Goal: Task Accomplishment & Management: Use online tool/utility

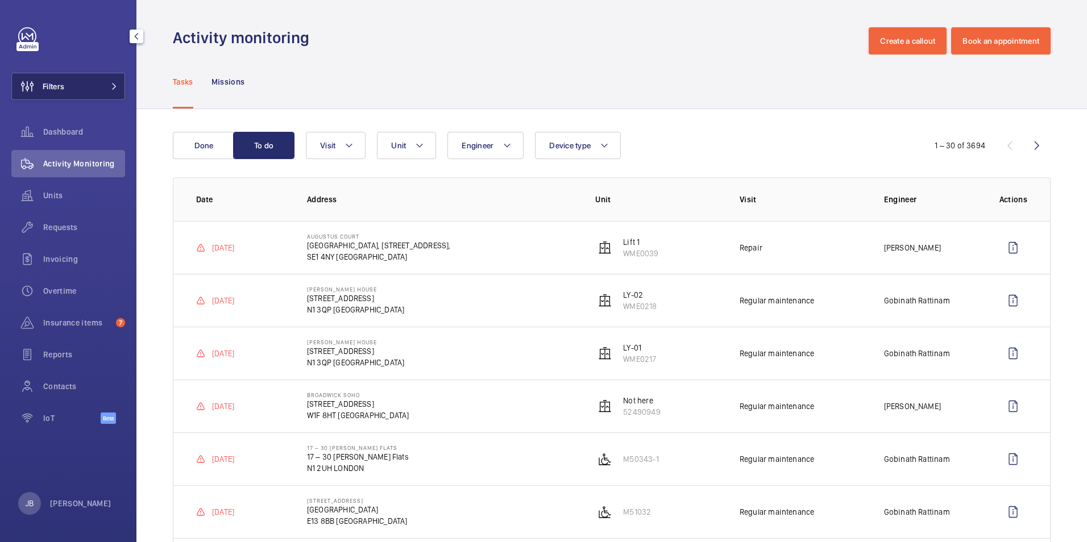
click at [54, 86] on span "Filters" at bounding box center [54, 86] width 22 height 11
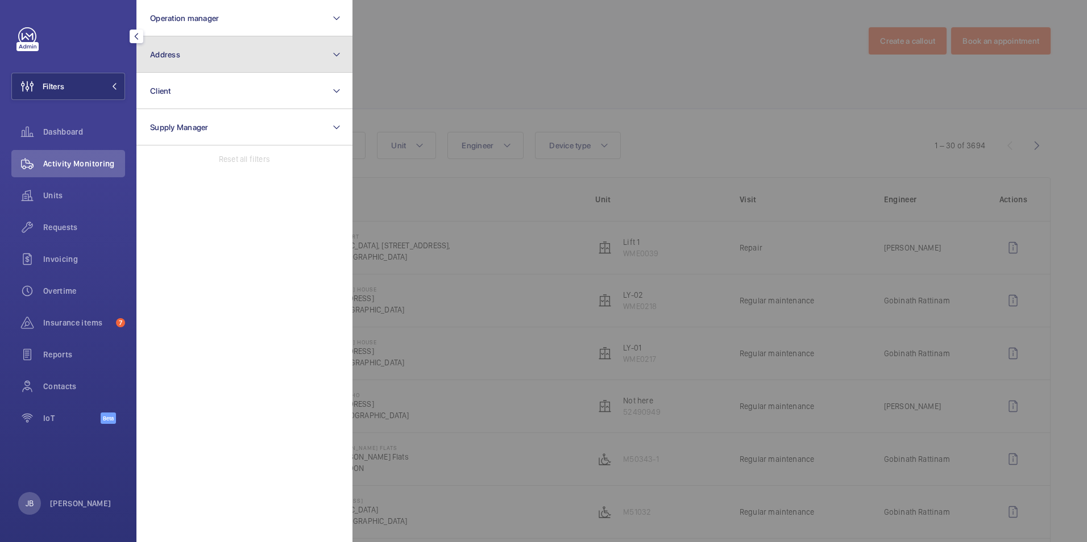
click at [223, 59] on button "Address" at bounding box center [244, 54] width 216 height 36
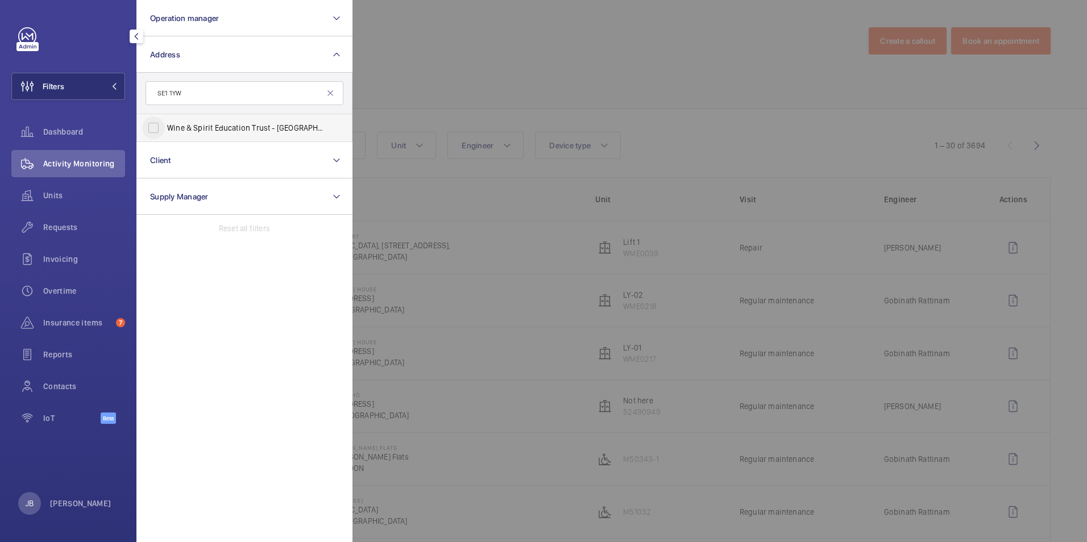
type input "SE1 1YW"
click at [152, 134] on input "Wine & Spirit Education Trust - [GEOGRAPHIC_DATA]" at bounding box center [153, 128] width 23 height 23
checkbox input "true"
click at [452, 85] on div at bounding box center [896, 271] width 1087 height 542
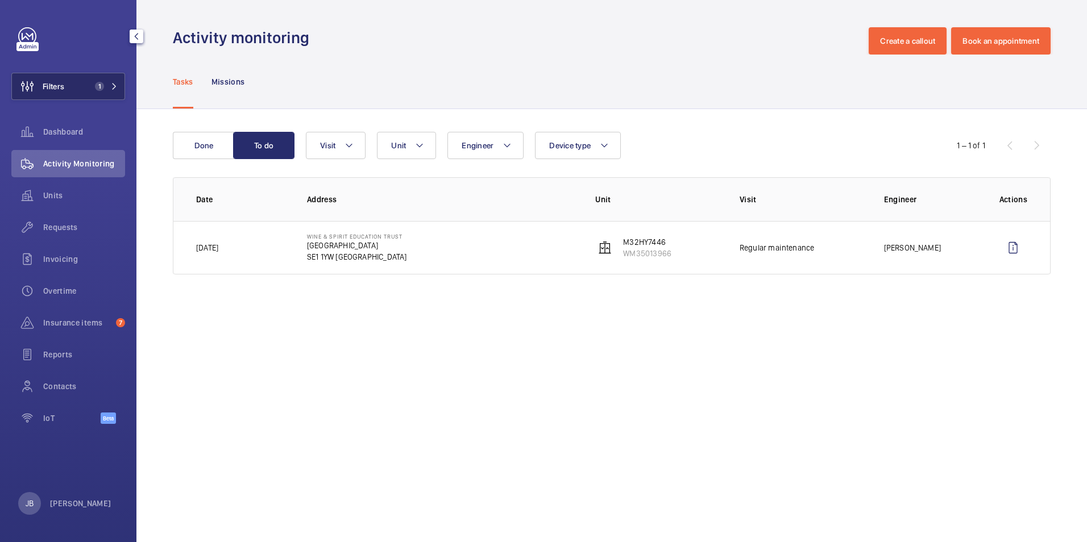
click at [44, 86] on span "Filters" at bounding box center [54, 86] width 22 height 11
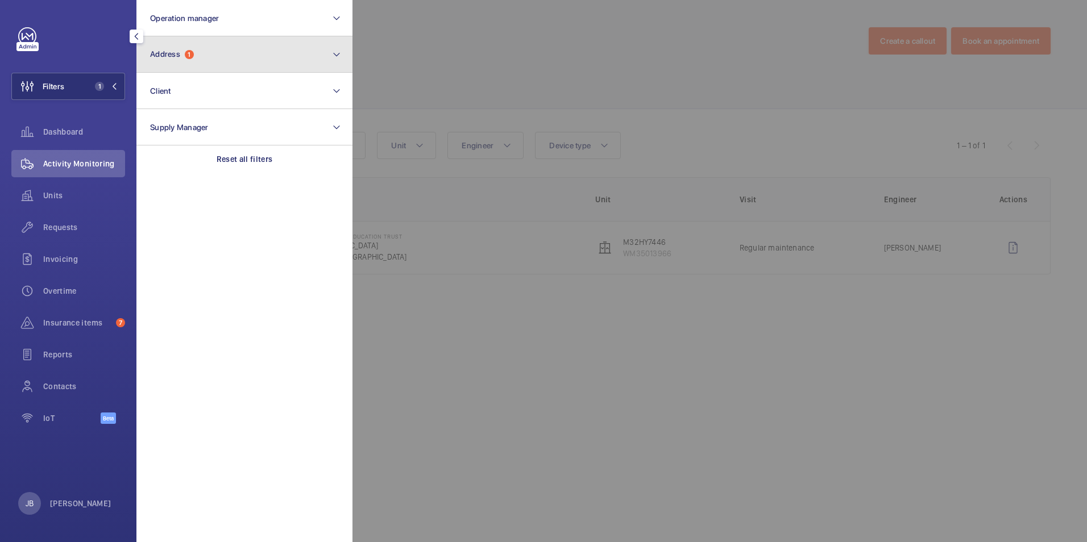
click at [206, 67] on button "Address 1" at bounding box center [244, 54] width 216 height 36
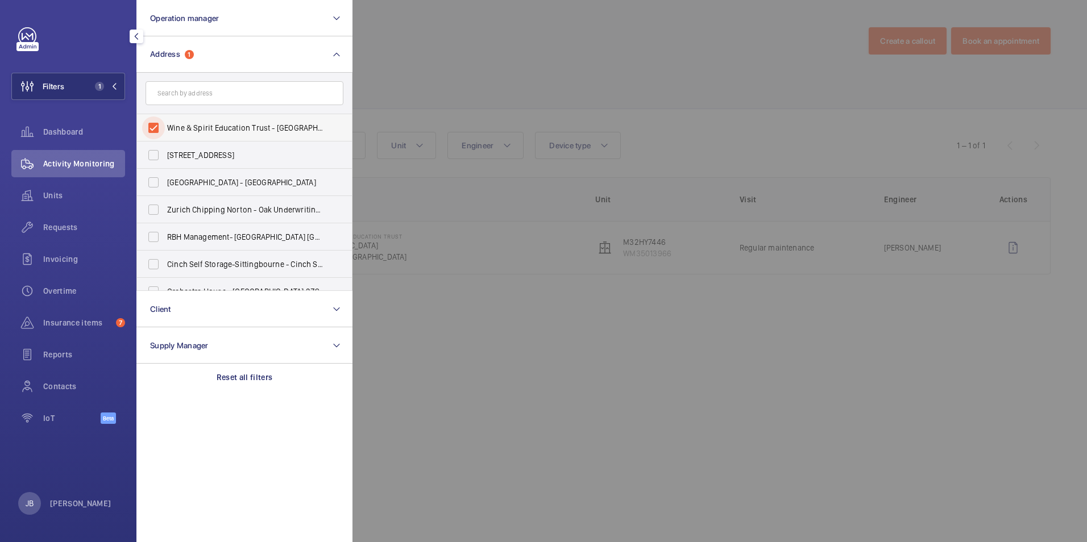
click at [159, 121] on input "Wine & Spirit Education Trust - [GEOGRAPHIC_DATA]" at bounding box center [153, 128] width 23 height 23
checkbox input "false"
paste input "TW8 9BQ"
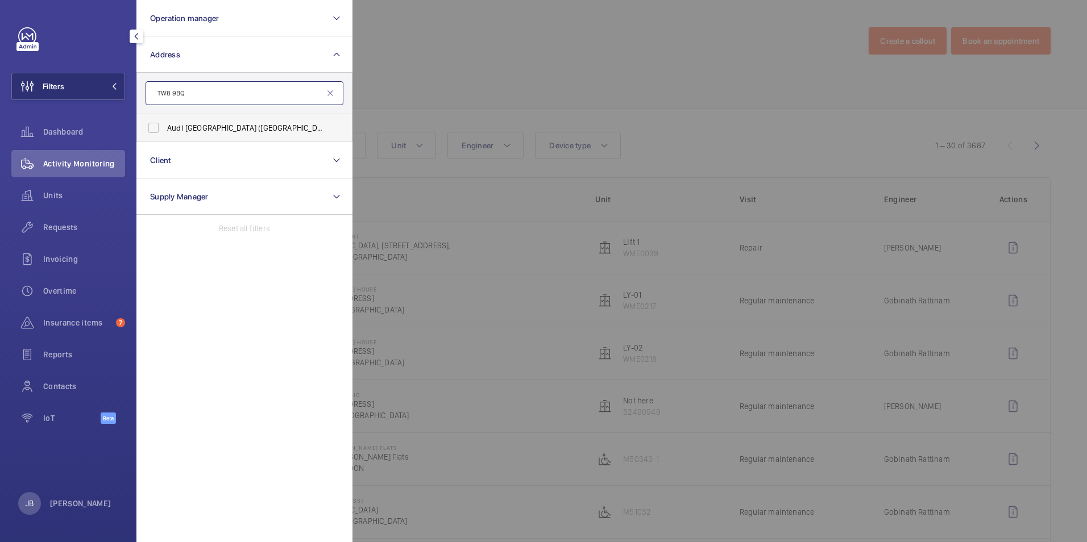
type input "TW8 9BQ"
click at [170, 132] on span "[GEOGRAPHIC_DATA] ([GEOGRAPHIC_DATA]) - [STREET_ADDRESS]" at bounding box center [245, 127] width 156 height 11
click at [165, 132] on input "[GEOGRAPHIC_DATA] ([GEOGRAPHIC_DATA]) - [STREET_ADDRESS]" at bounding box center [153, 128] width 23 height 23
checkbox input "true"
click at [416, 65] on div at bounding box center [896, 271] width 1087 height 542
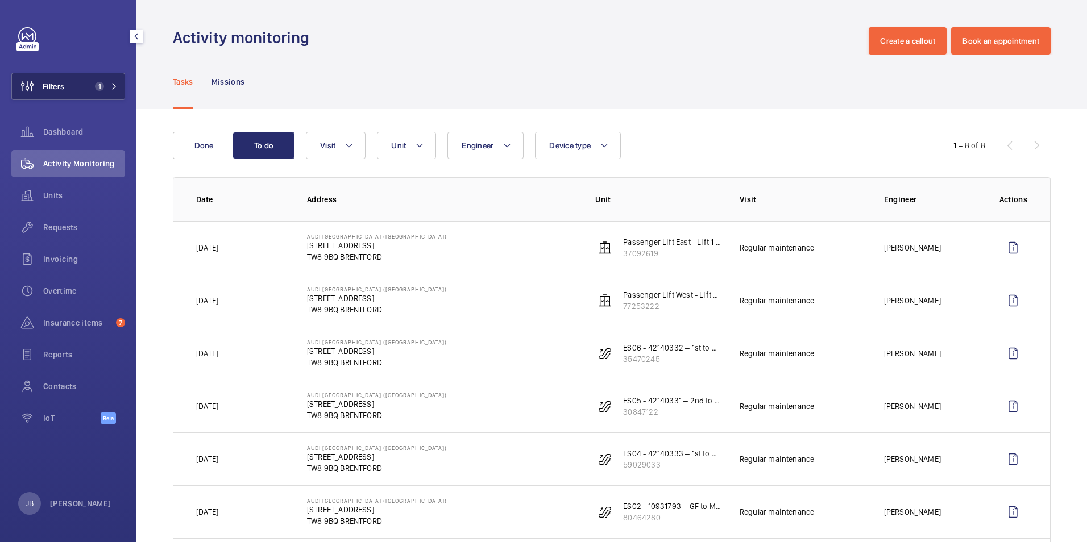
click at [75, 81] on button "Filters 1" at bounding box center [68, 86] width 114 height 27
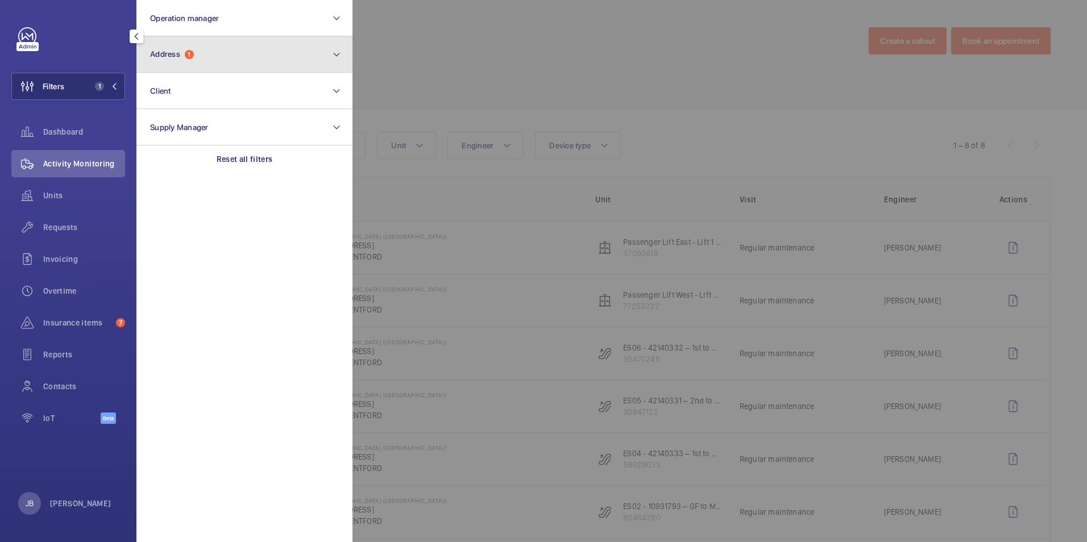
click at [224, 57] on button "Address 1" at bounding box center [244, 54] width 216 height 36
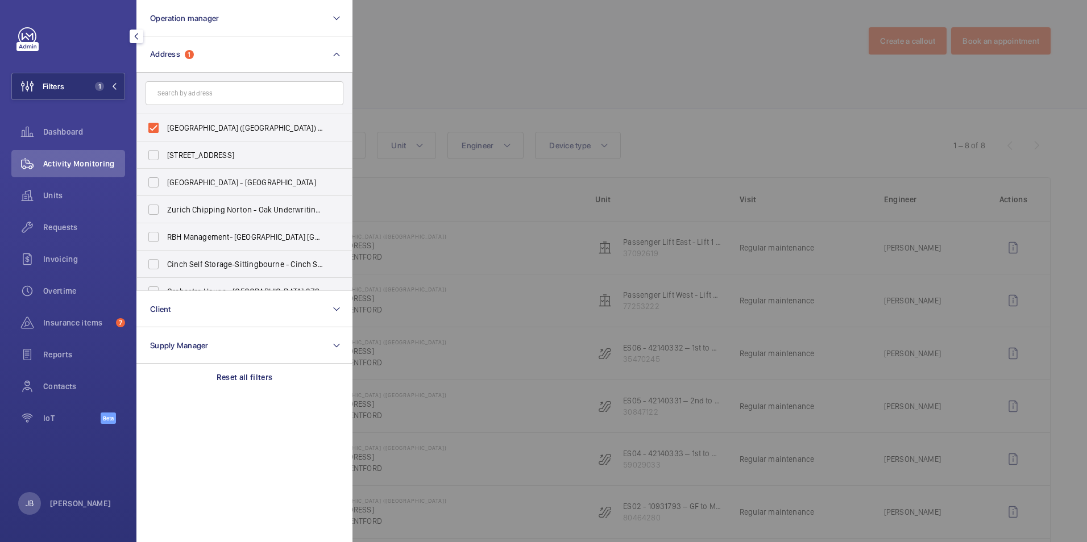
click at [491, 77] on div at bounding box center [896, 271] width 1087 height 542
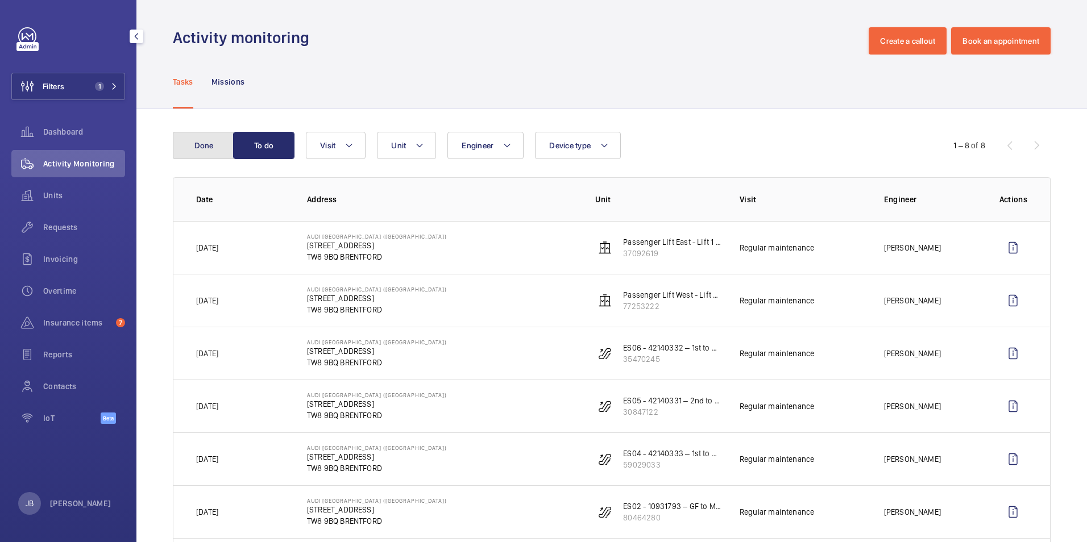
click at [198, 139] on button "Done" at bounding box center [203, 145] width 61 height 27
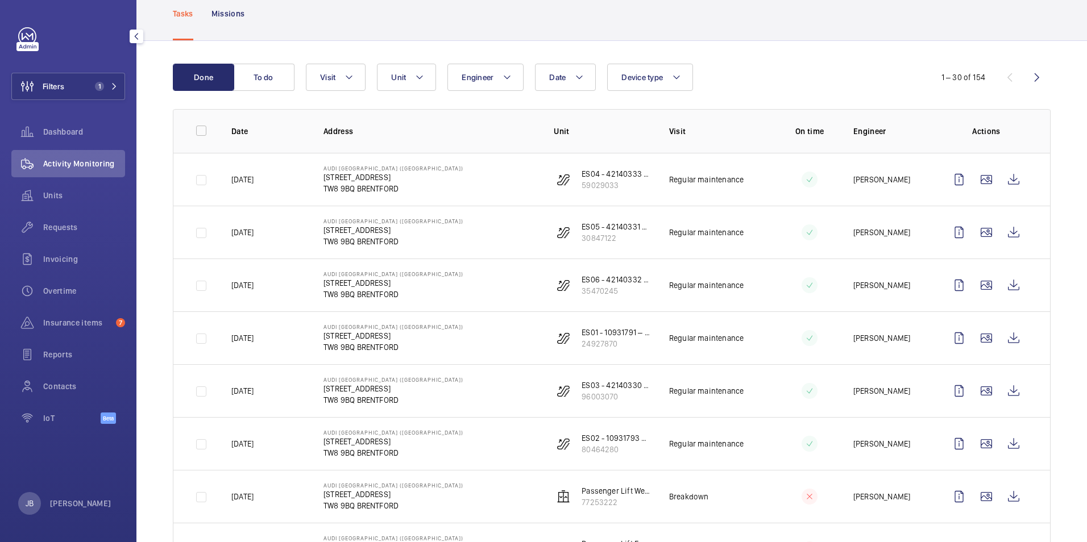
scroll to position [284, 0]
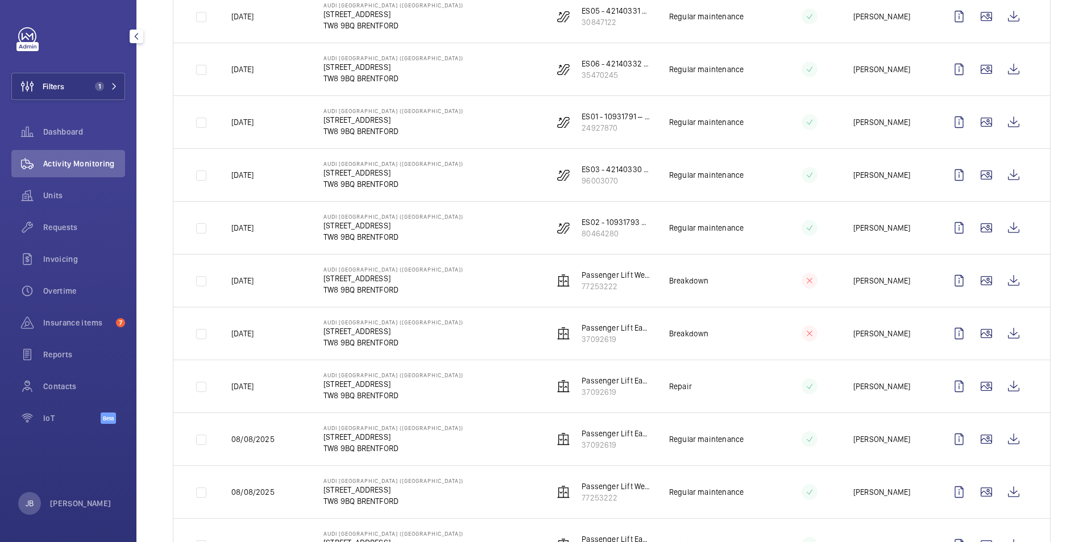
click at [57, 100] on div "Filters 1 Dashboard Activity Monitoring Units Requests Invoicing Overtime Insur…" at bounding box center [68, 231] width 114 height 409
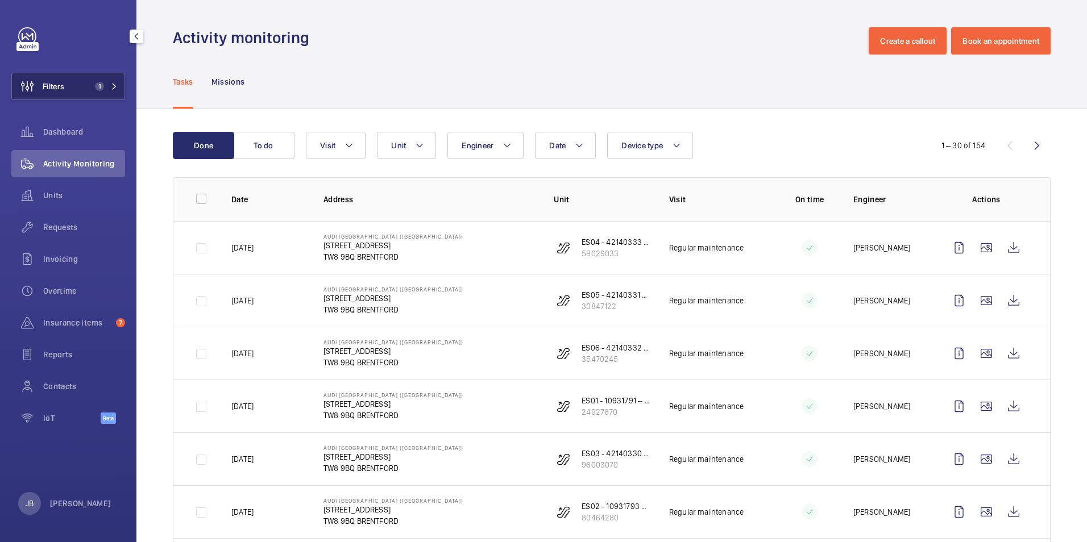
click at [66, 80] on button "Filters 1" at bounding box center [68, 86] width 114 height 27
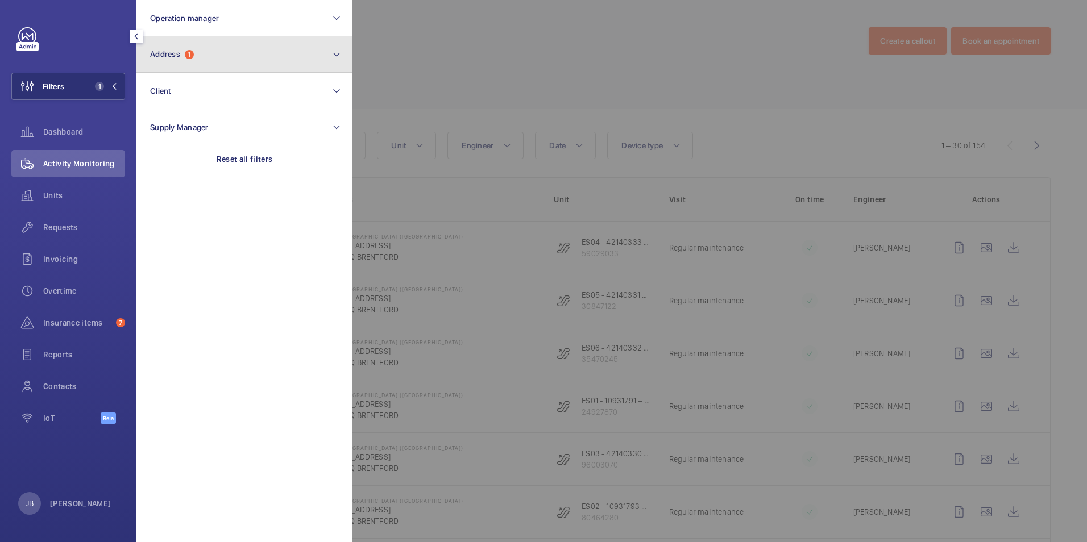
click at [194, 53] on span "1" at bounding box center [189, 54] width 9 height 9
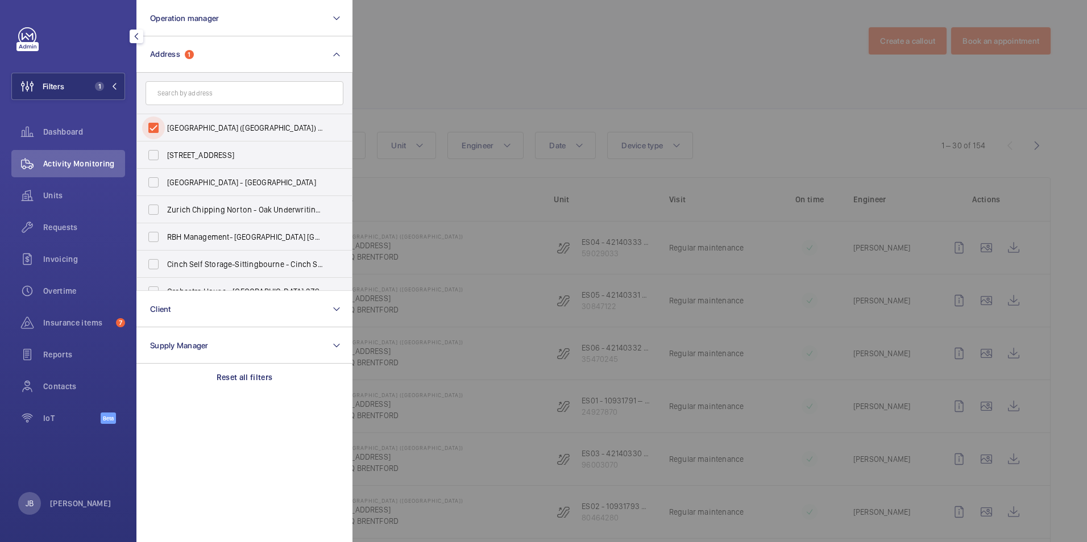
drag, startPoint x: 162, startPoint y: 132, endPoint x: 182, endPoint y: 107, distance: 32.0
click at [161, 132] on input "[GEOGRAPHIC_DATA] ([GEOGRAPHIC_DATA]) - [STREET_ADDRESS]" at bounding box center [153, 128] width 23 height 23
checkbox input "false"
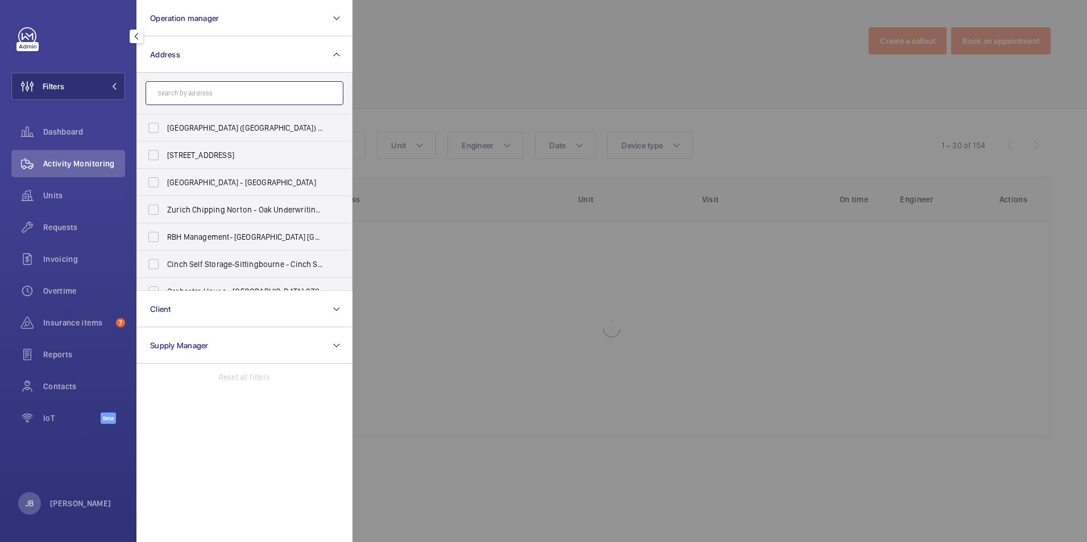
paste input "M17 1SA"
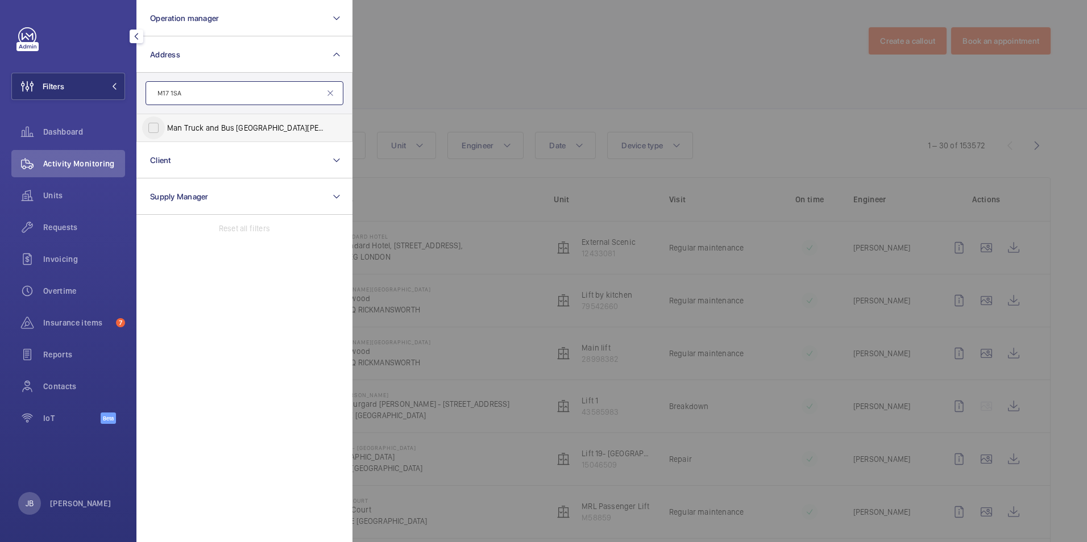
type input "M17 1SA"
click at [148, 122] on input "Man Truck and Bus [GEOGRAPHIC_DATA][PERSON_NAME] off [GEOGRAPHIC_DATA]" at bounding box center [153, 128] width 23 height 23
checkbox input "true"
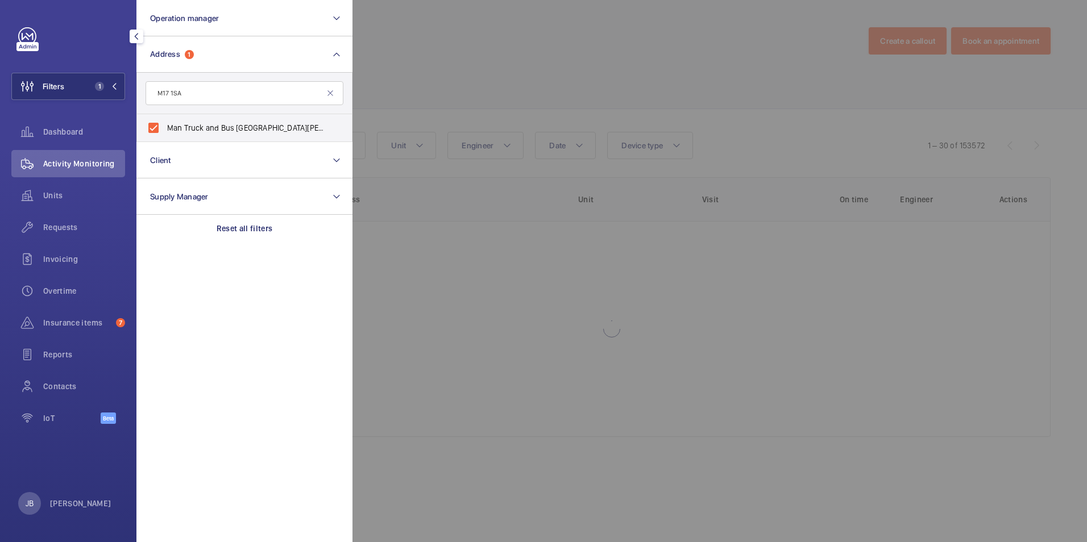
click at [441, 89] on div at bounding box center [896, 271] width 1087 height 542
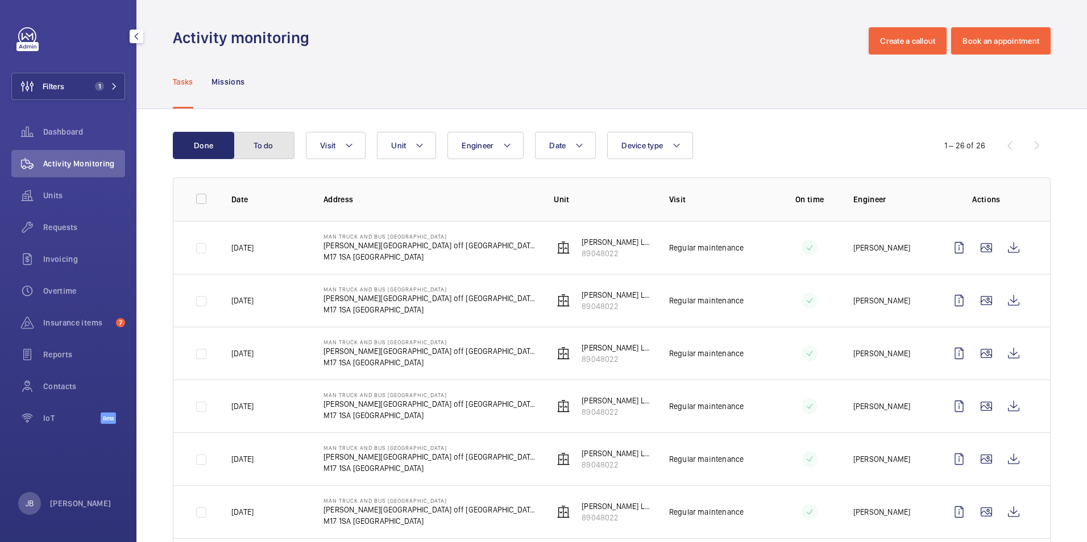
click at [264, 150] on button "To do" at bounding box center [263, 145] width 61 height 27
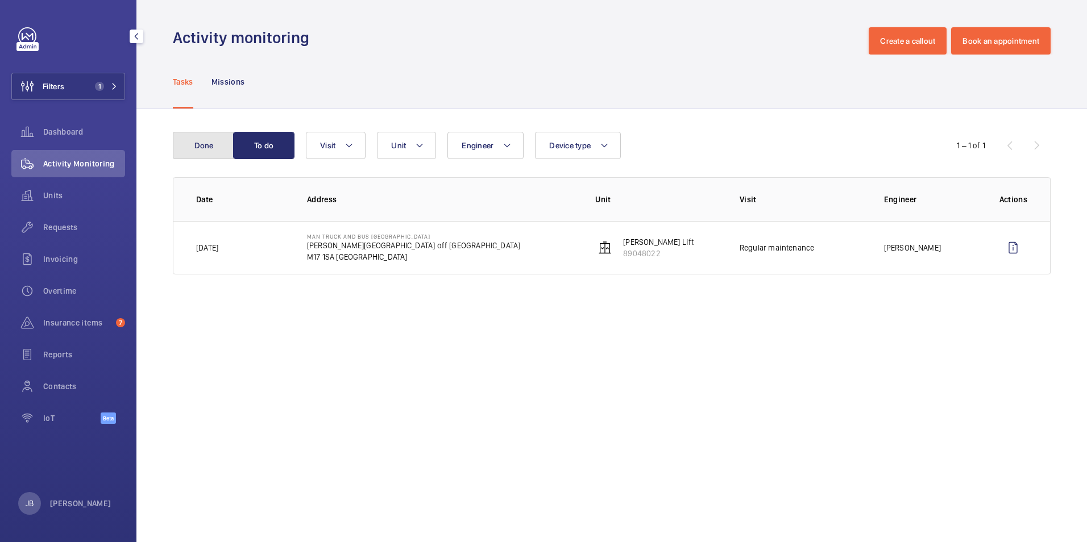
click at [210, 139] on button "Done" at bounding box center [203, 145] width 61 height 27
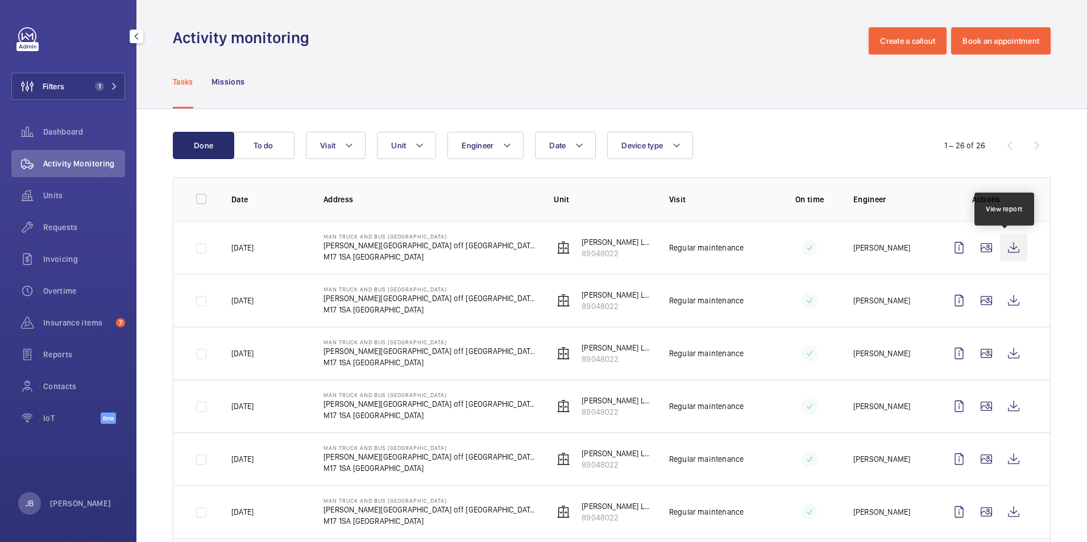
click at [1006, 250] on wm-front-icon-button at bounding box center [1013, 247] width 27 height 27
click at [76, 84] on button "Filters 1" at bounding box center [68, 86] width 114 height 27
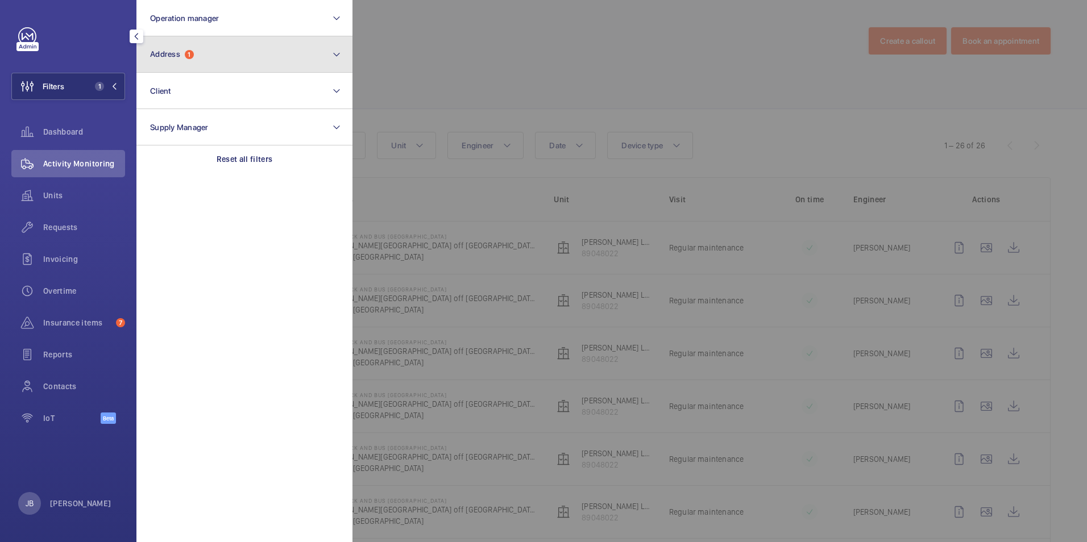
click at [194, 66] on button "Address 1" at bounding box center [244, 54] width 216 height 36
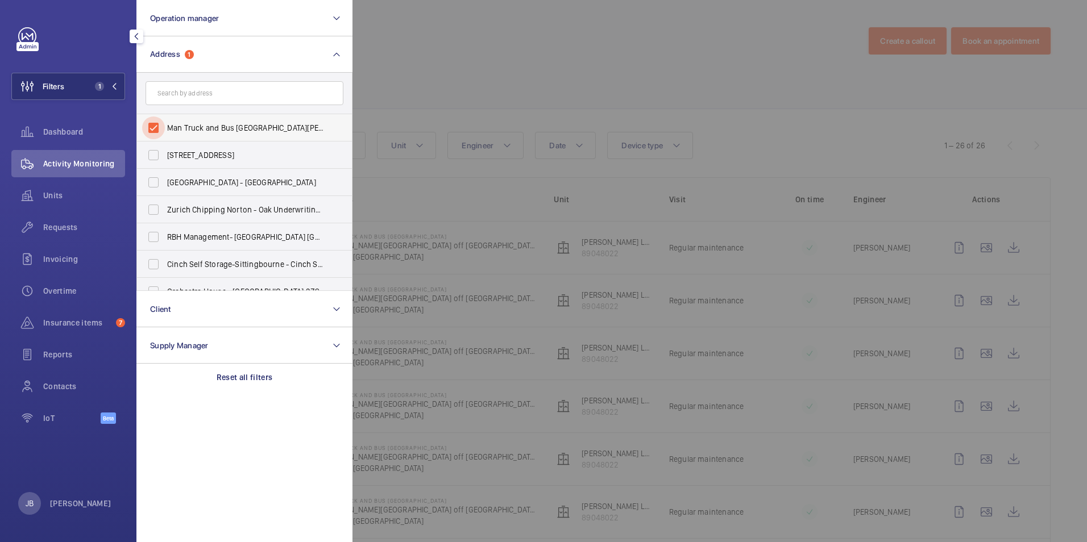
click at [159, 125] on input "Man Truck and Bus [GEOGRAPHIC_DATA][PERSON_NAME] off [GEOGRAPHIC_DATA]" at bounding box center [153, 128] width 23 height 23
checkbox input "false"
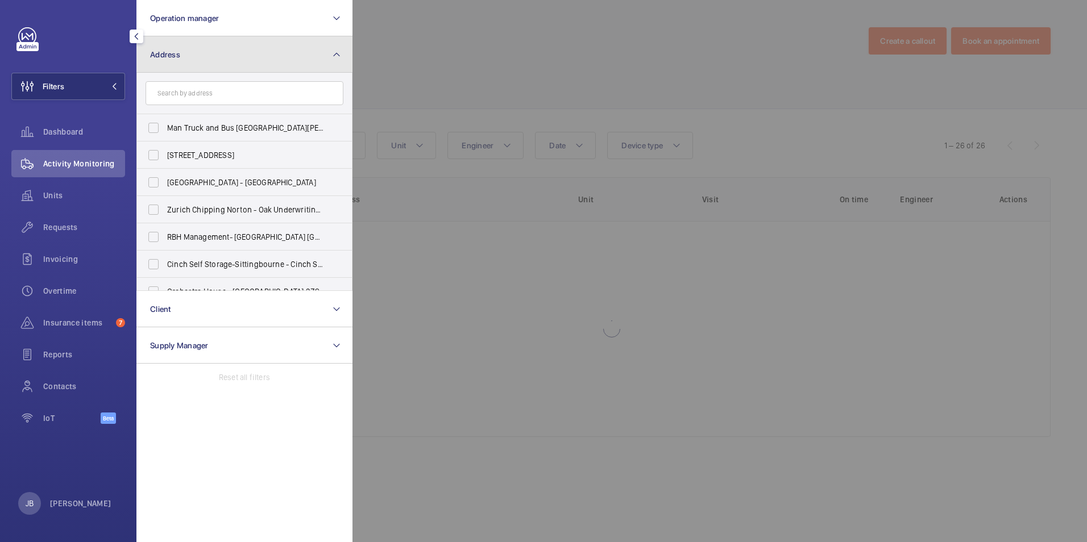
click at [205, 45] on button "Address" at bounding box center [244, 54] width 216 height 36
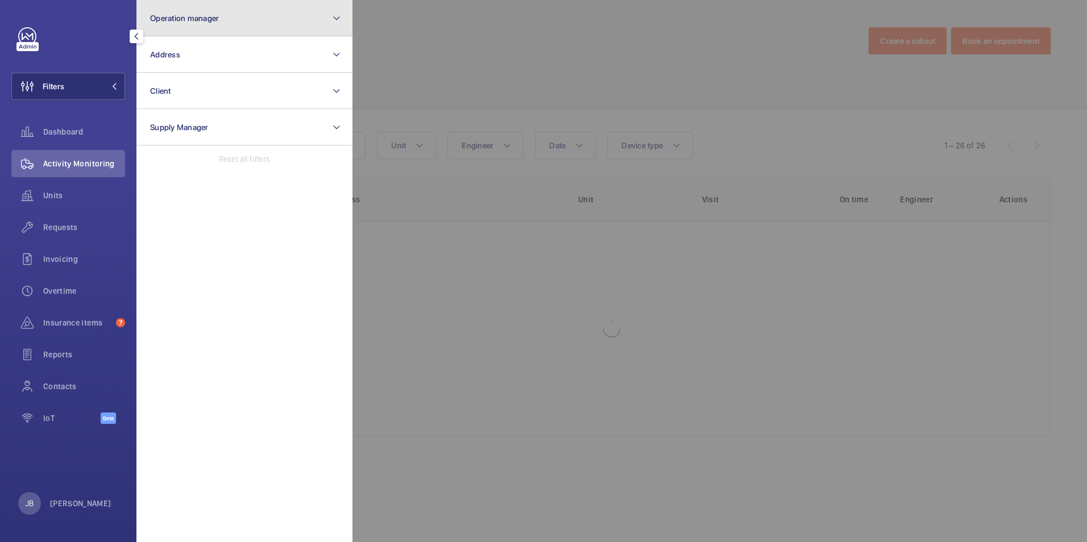
click at [220, 27] on button "Operation manager" at bounding box center [244, 18] width 216 height 36
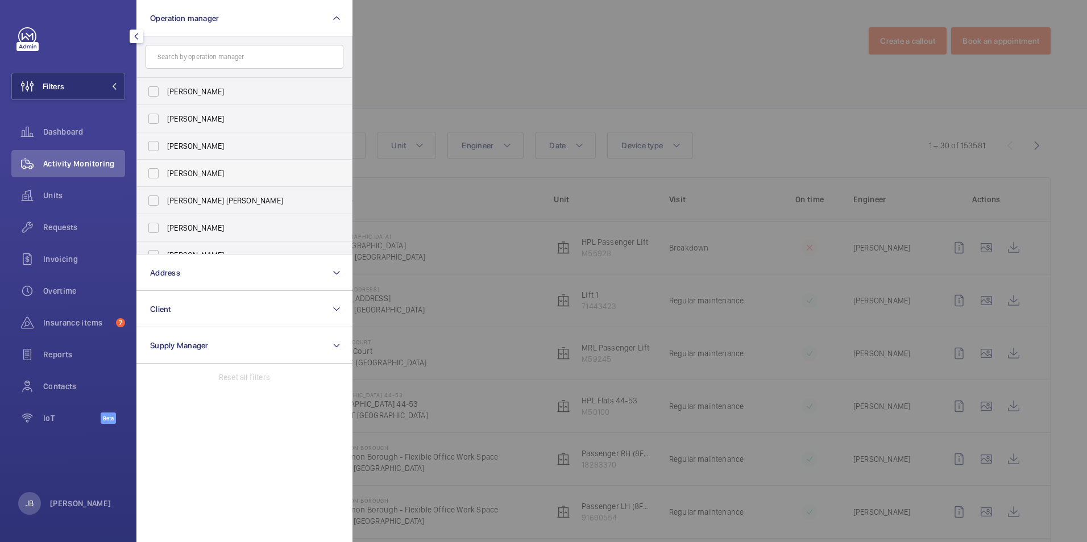
scroll to position [42, 0]
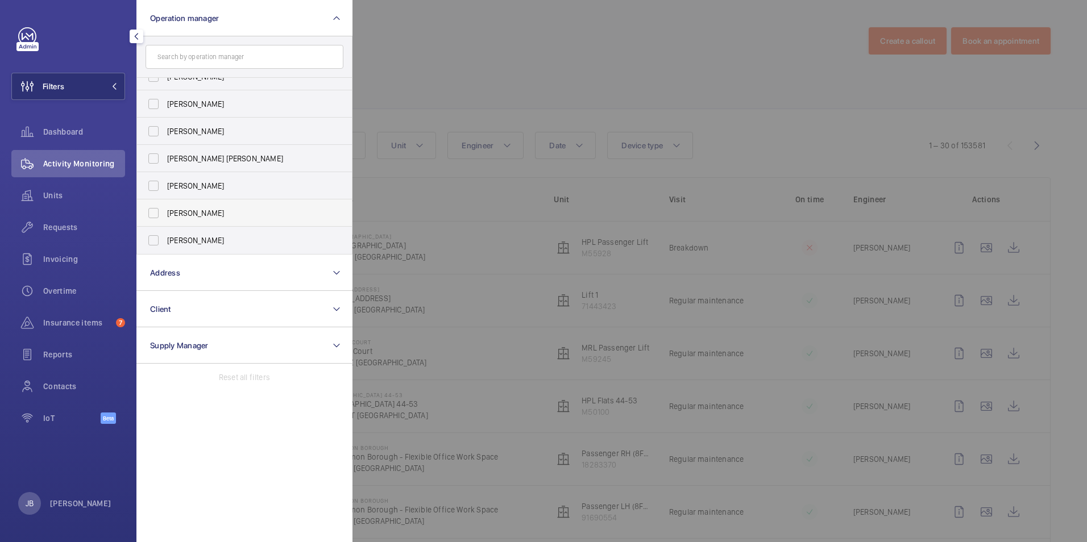
click at [186, 212] on span "[PERSON_NAME]" at bounding box center [245, 213] width 156 height 11
click at [165, 212] on input "[PERSON_NAME]" at bounding box center [153, 213] width 23 height 23
checkbox input "true"
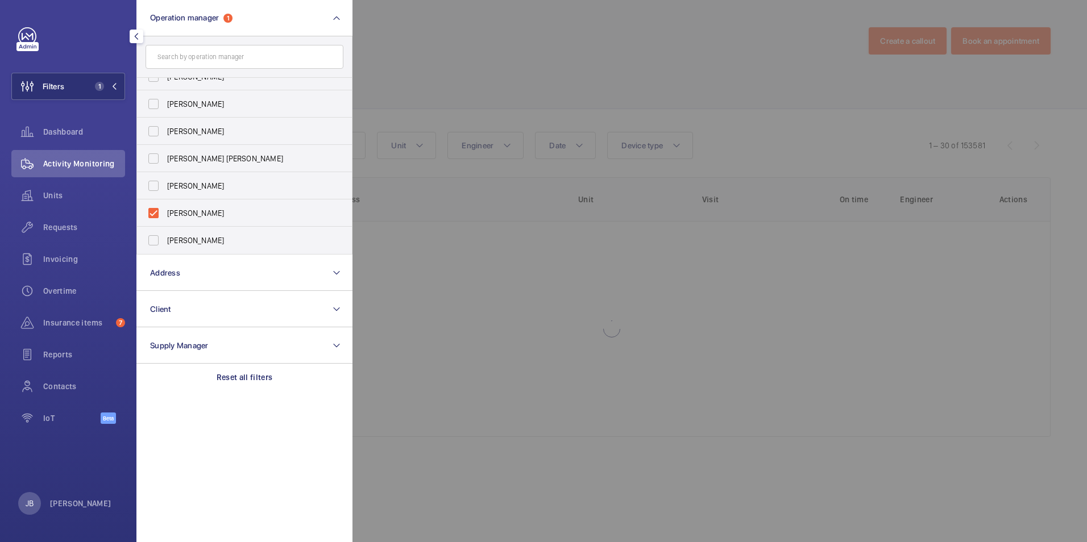
click at [397, 74] on div at bounding box center [896, 271] width 1087 height 542
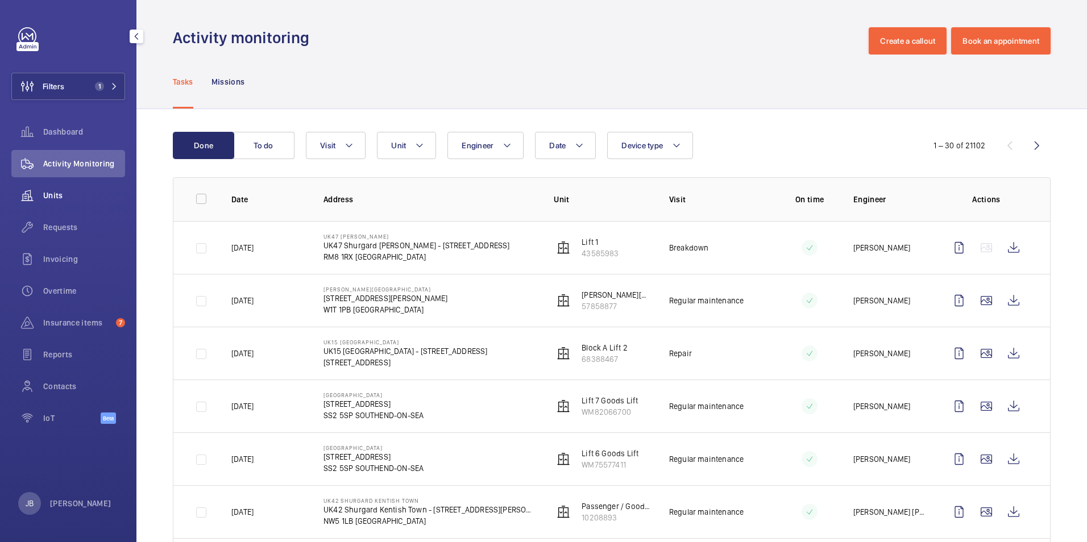
click at [52, 197] on span "Units" at bounding box center [84, 195] width 82 height 11
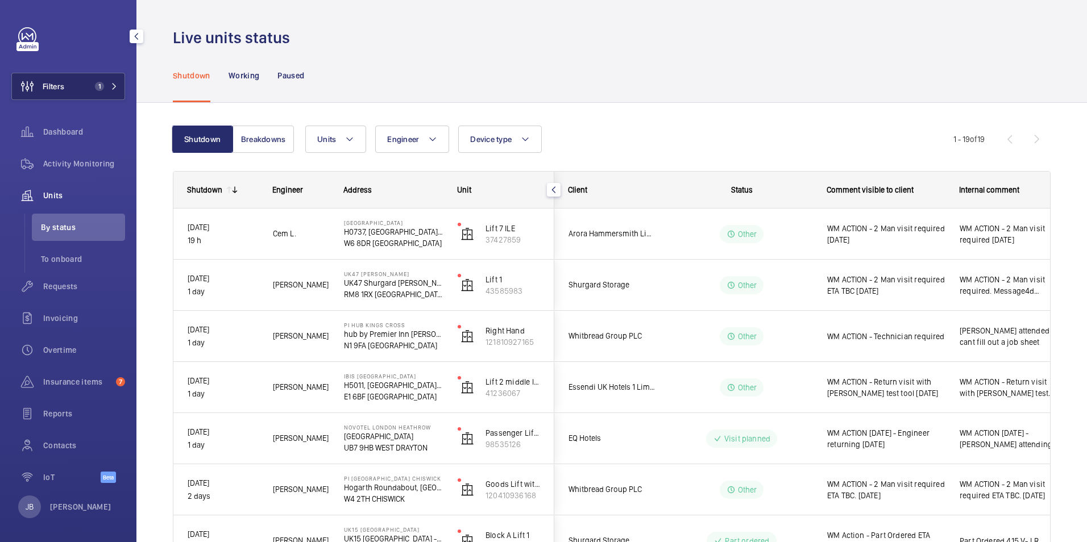
click at [84, 92] on button "Filters 1" at bounding box center [68, 86] width 114 height 27
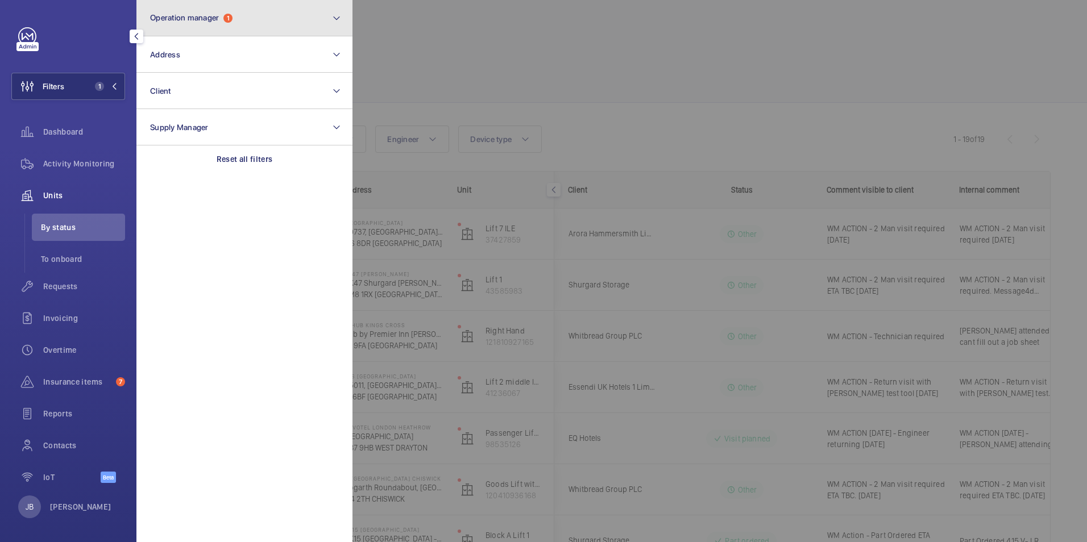
click at [252, 15] on button "Operation manager 1" at bounding box center [244, 18] width 216 height 36
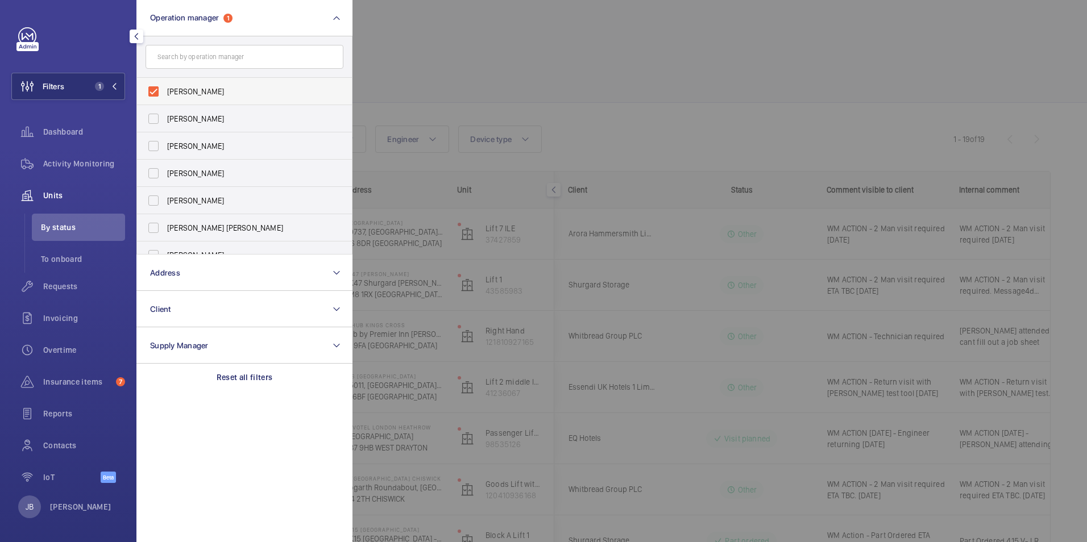
click at [193, 95] on span "[PERSON_NAME]" at bounding box center [245, 91] width 156 height 11
click at [165, 95] on input "[PERSON_NAME]" at bounding box center [153, 91] width 23 height 23
checkbox input "false"
click at [177, 151] on span "[PERSON_NAME]" at bounding box center [245, 145] width 156 height 11
click at [165, 151] on input "[PERSON_NAME]" at bounding box center [153, 146] width 23 height 23
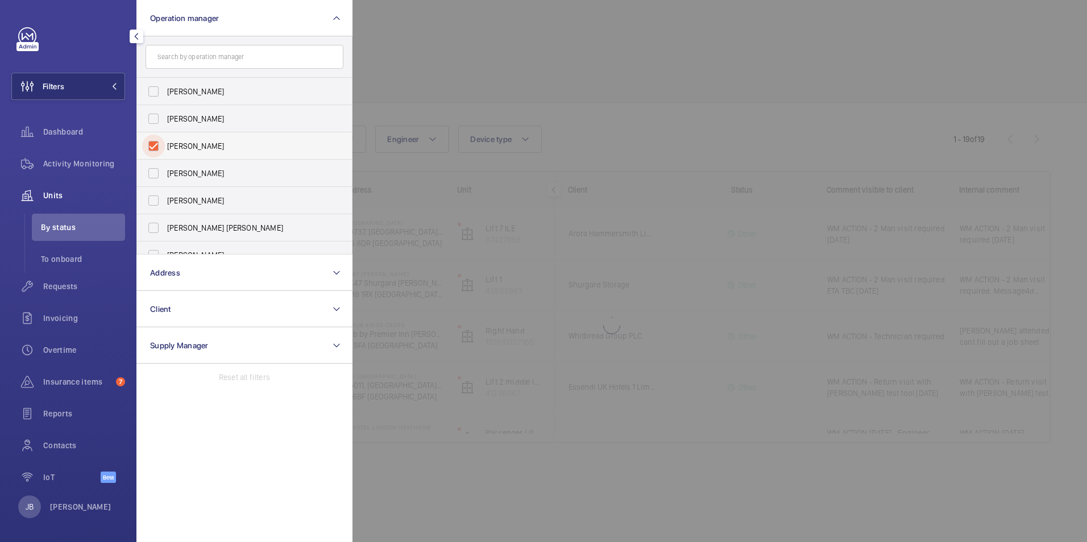
checkbox input "true"
click at [417, 72] on div at bounding box center [896, 271] width 1087 height 542
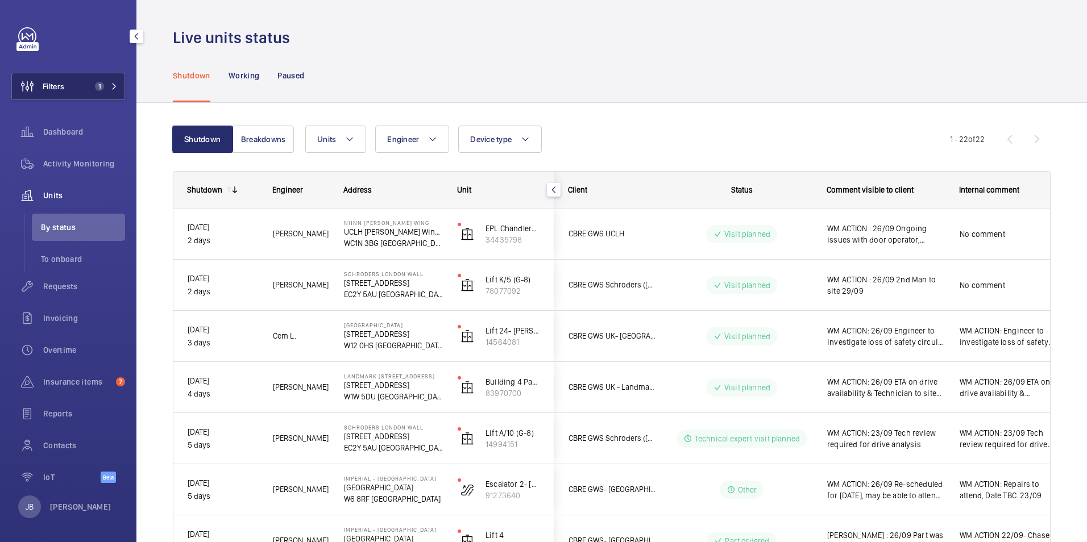
click at [68, 84] on button "Filters 1" at bounding box center [68, 86] width 114 height 27
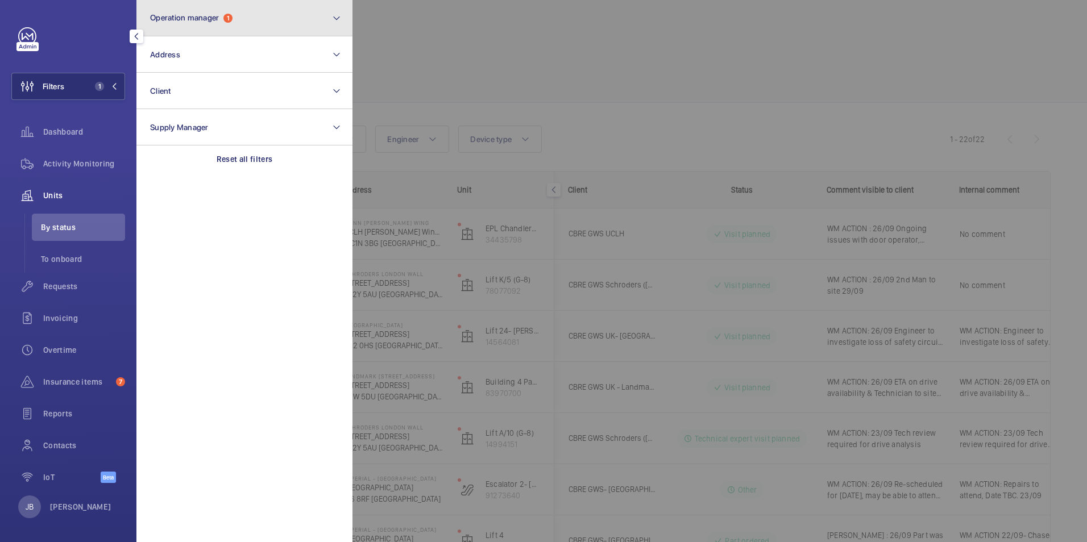
click at [272, 30] on button "Operation manager 1" at bounding box center [244, 18] width 216 height 36
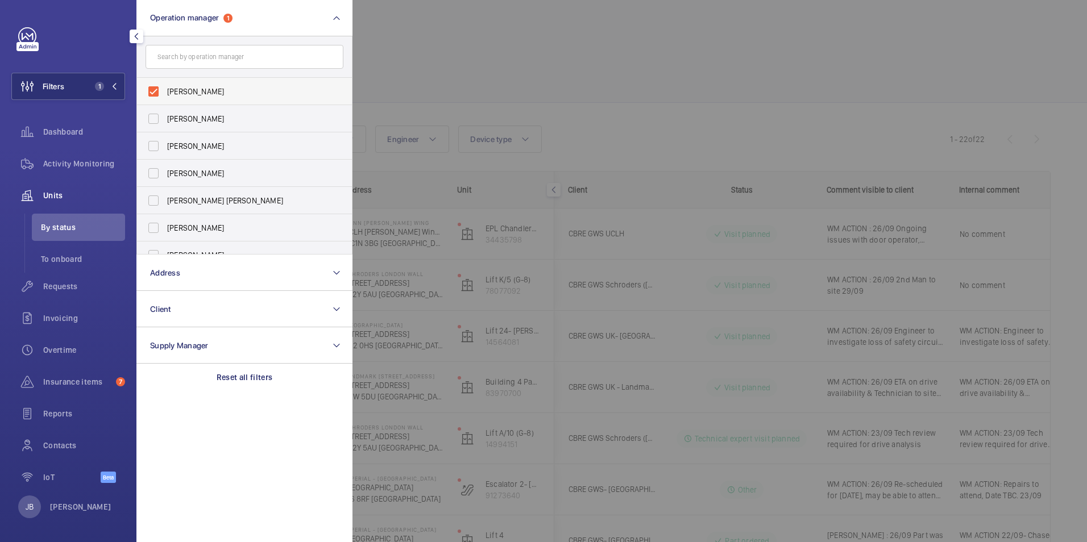
click at [195, 90] on span "[PERSON_NAME]" at bounding box center [245, 91] width 156 height 11
click at [165, 90] on input "[PERSON_NAME]" at bounding box center [153, 91] width 23 height 23
checkbox input "false"
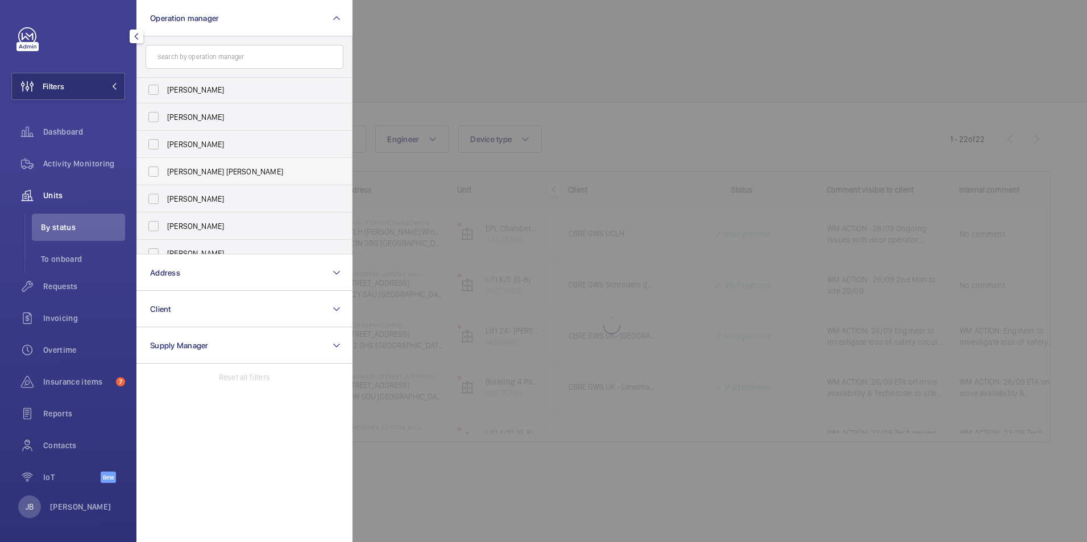
scroll to position [42, 0]
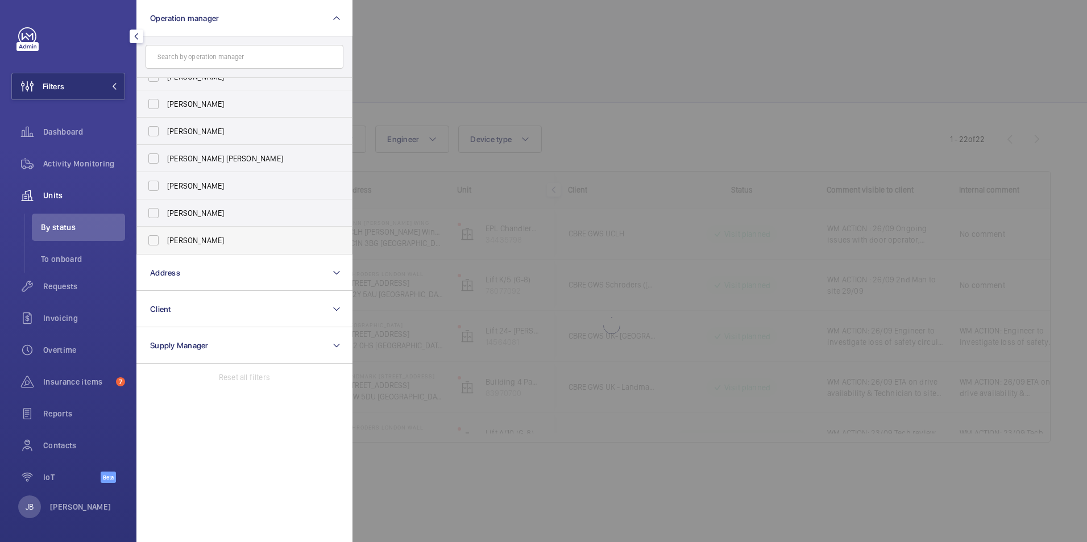
click at [183, 246] on label "[PERSON_NAME]" at bounding box center [236, 240] width 198 height 27
click at [165, 246] on input "[PERSON_NAME]" at bounding box center [153, 240] width 23 height 23
checkbox input "true"
click at [459, 79] on div at bounding box center [896, 271] width 1087 height 542
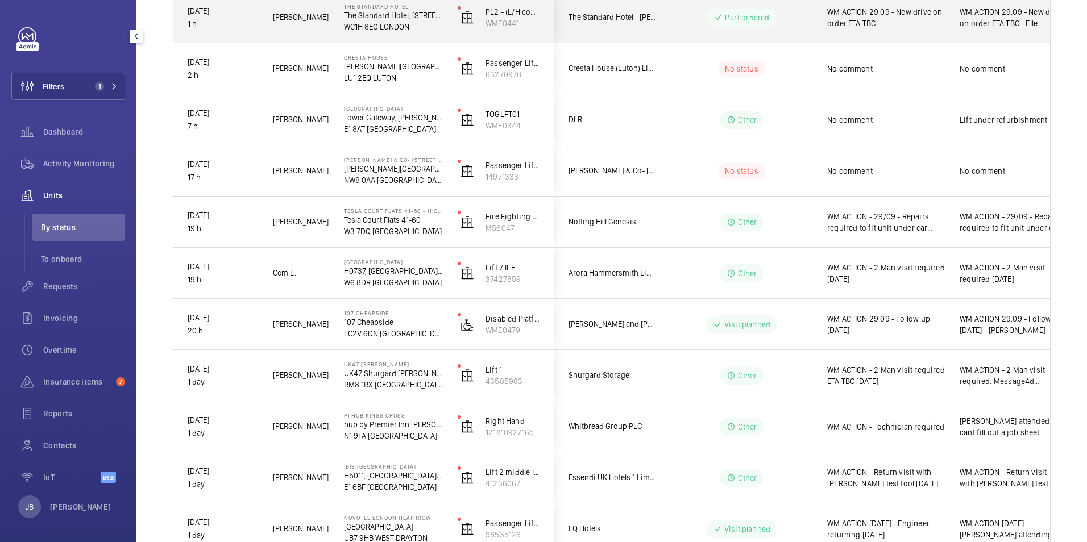
scroll to position [227, 0]
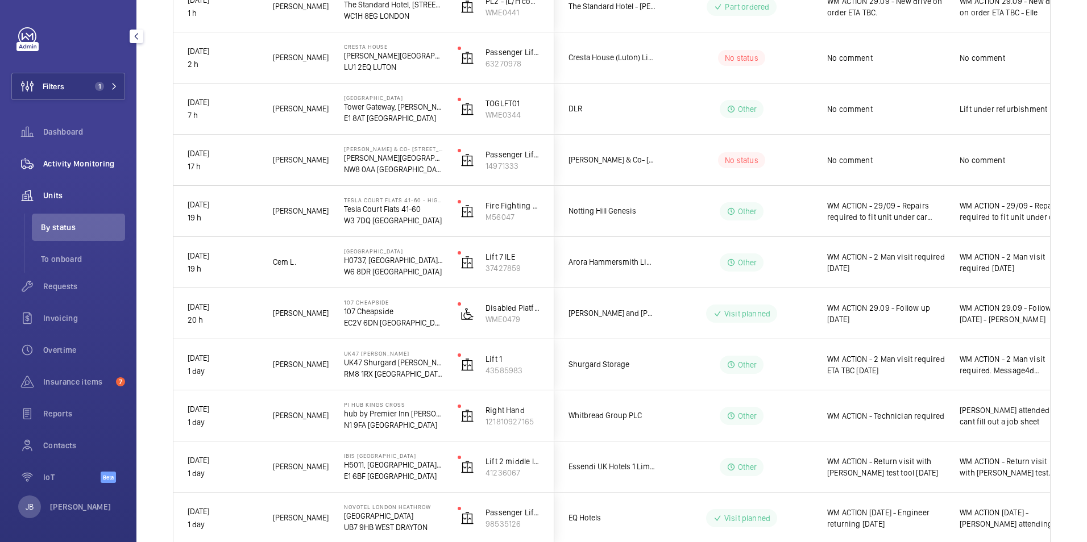
click at [71, 169] on span "Activity Monitoring" at bounding box center [84, 163] width 82 height 11
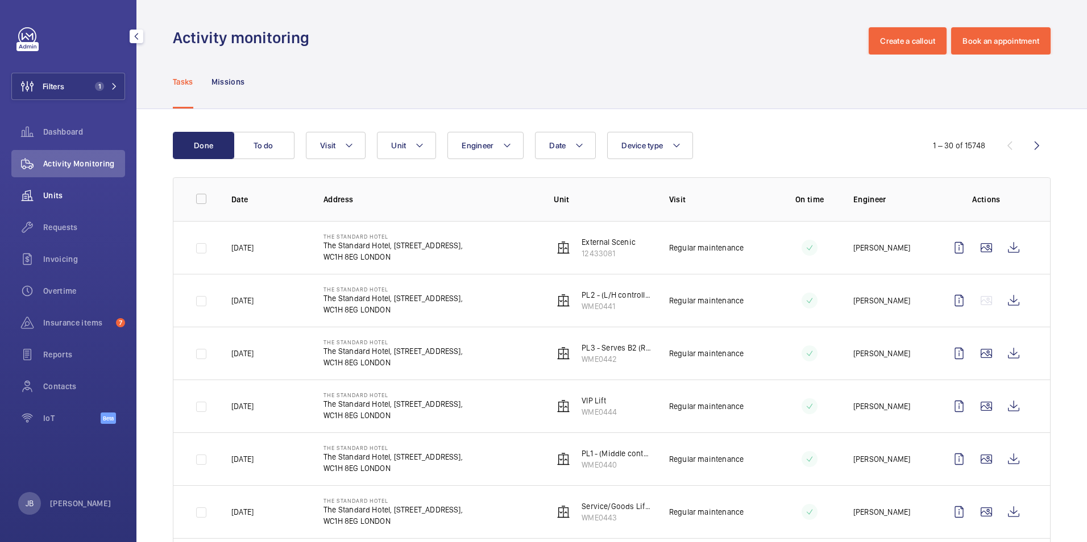
click at [66, 195] on span "Units" at bounding box center [84, 195] width 82 height 11
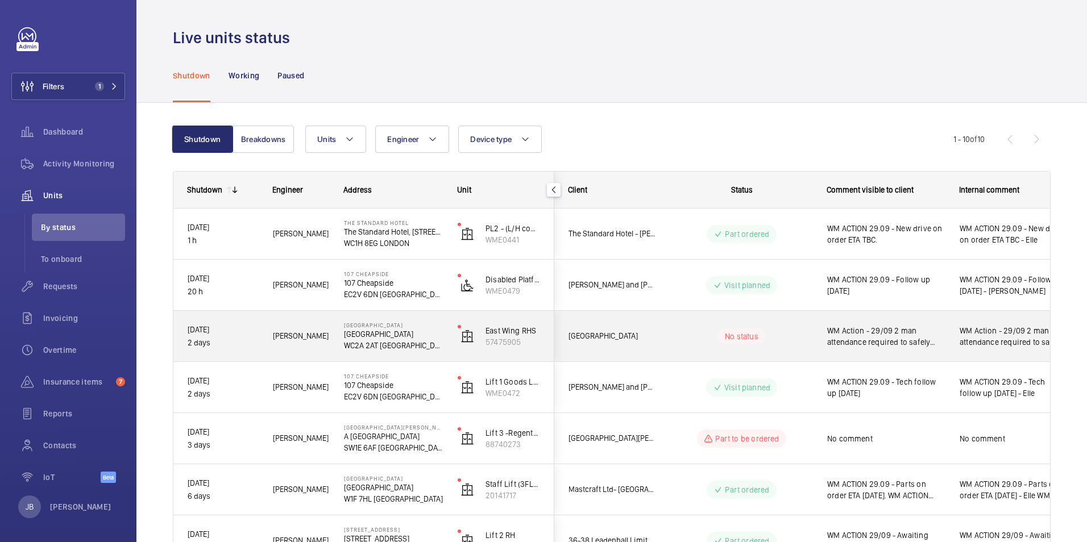
click at [909, 355] on div "WM Action - 29/09 2 man attendance required to safely investigate lock issue." at bounding box center [879, 336] width 131 height 49
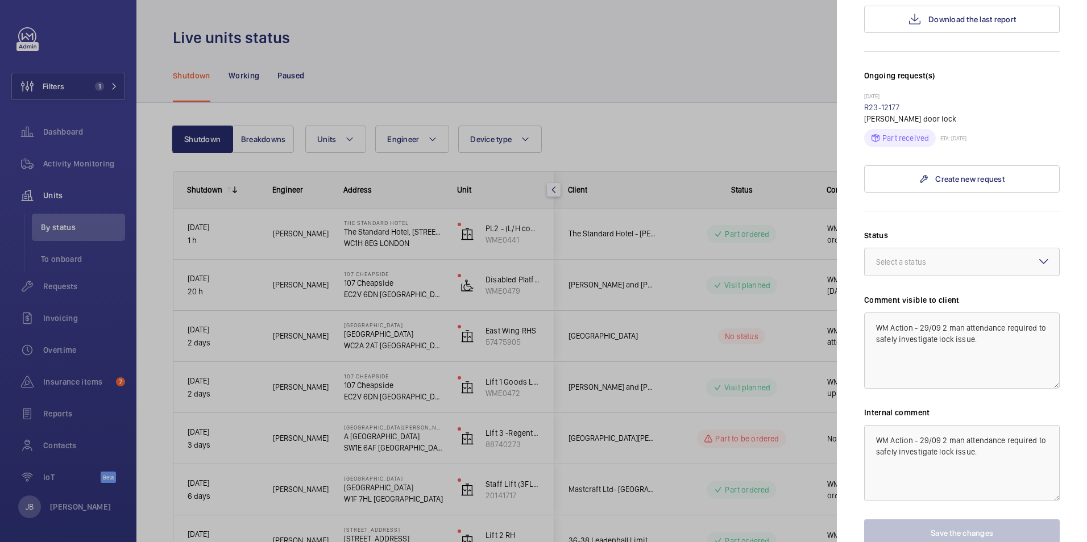
scroll to position [326, 0]
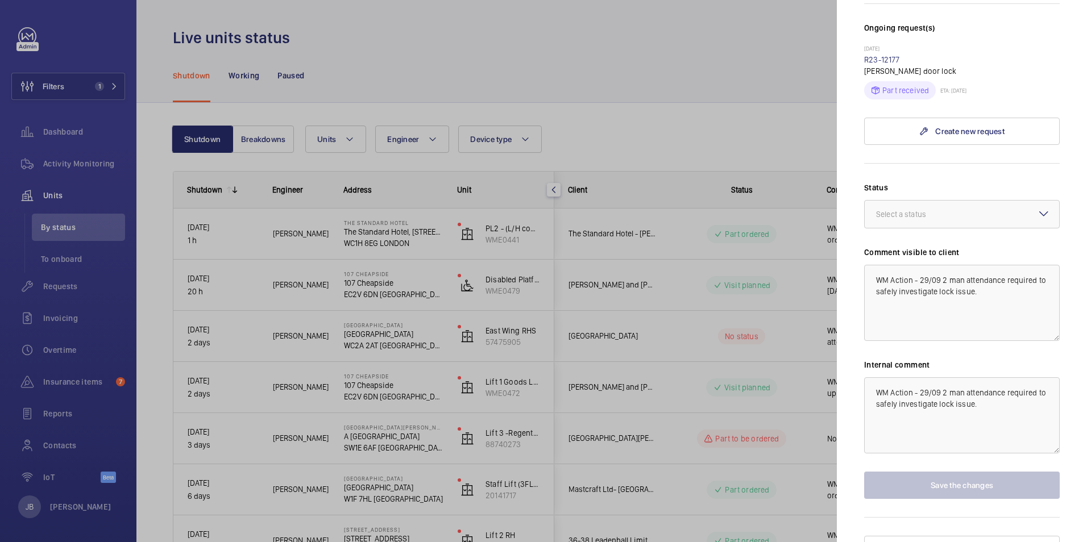
click at [648, 76] on div at bounding box center [543, 271] width 1087 height 542
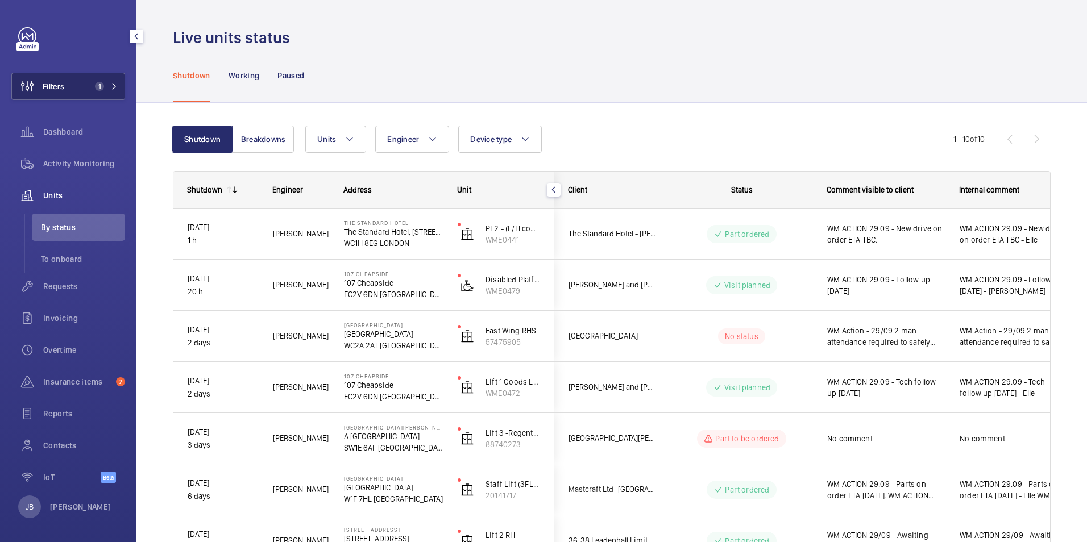
click at [63, 82] on span "Filters" at bounding box center [54, 86] width 22 height 11
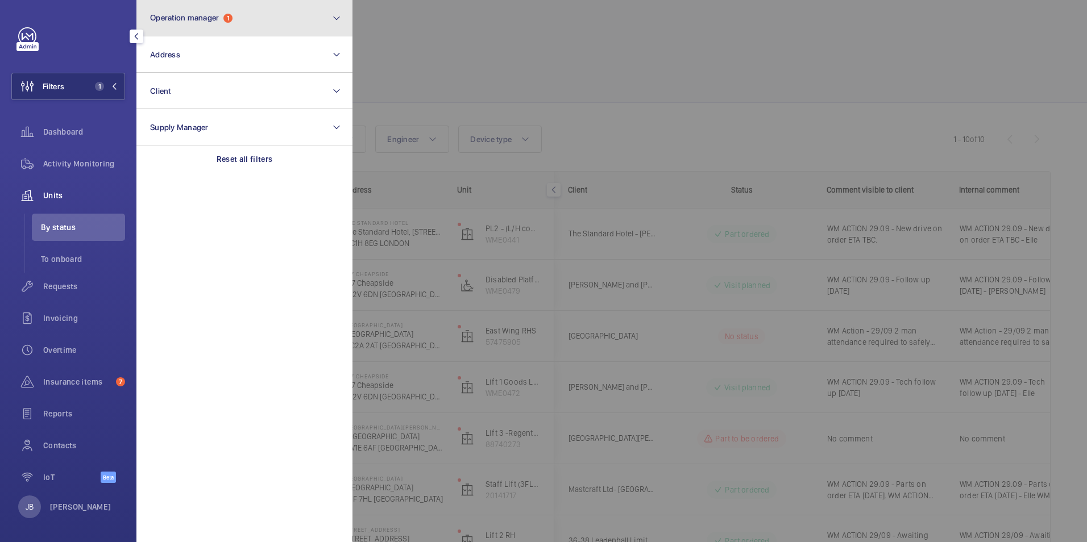
click at [236, 14] on button "Operation manager 1" at bounding box center [244, 18] width 216 height 36
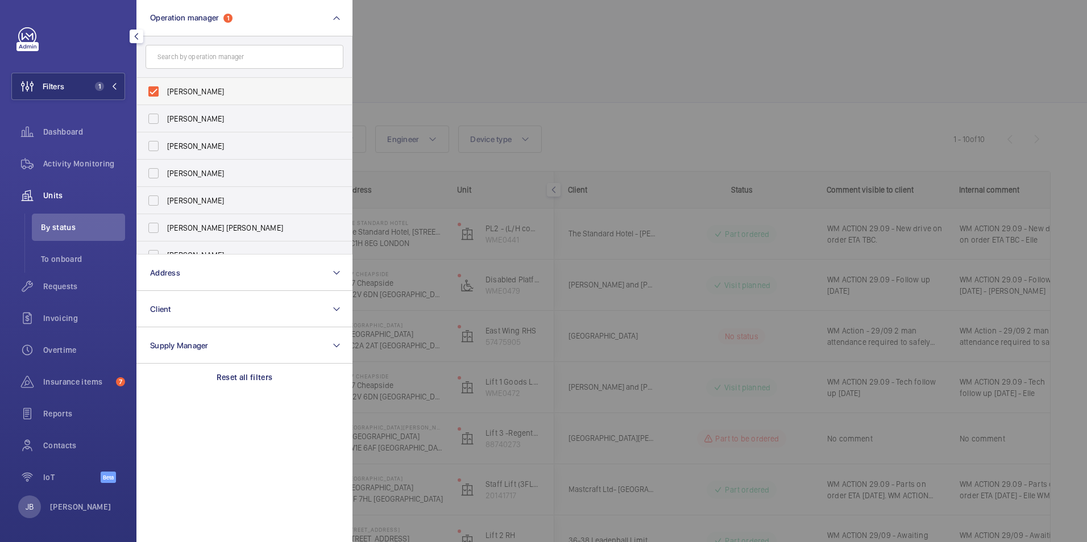
click at [188, 85] on label "[PERSON_NAME]" at bounding box center [236, 91] width 198 height 27
click at [165, 85] on input "[PERSON_NAME]" at bounding box center [153, 91] width 23 height 23
checkbox input "false"
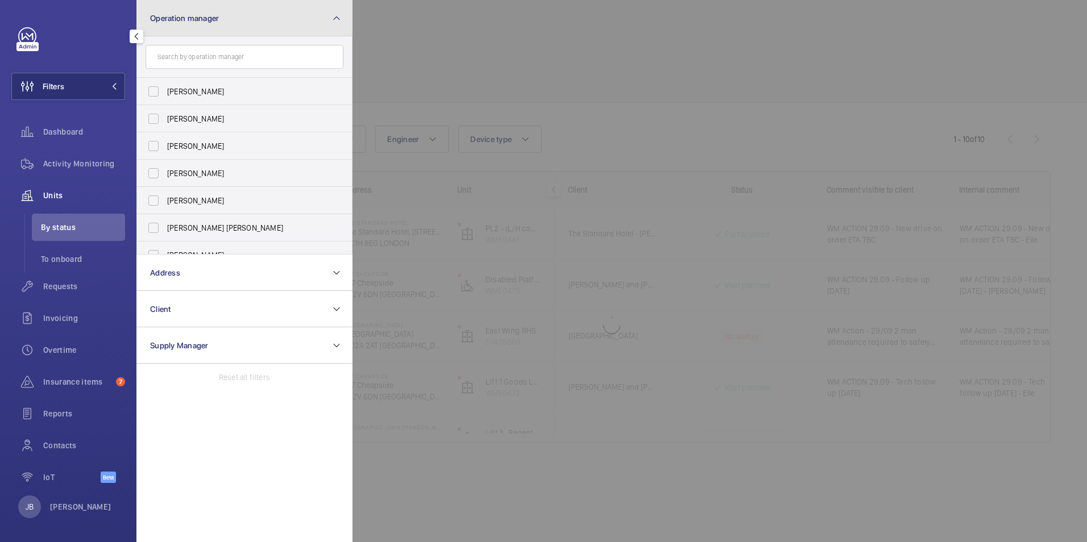
click at [235, 24] on button "Operation manager" at bounding box center [244, 18] width 216 height 36
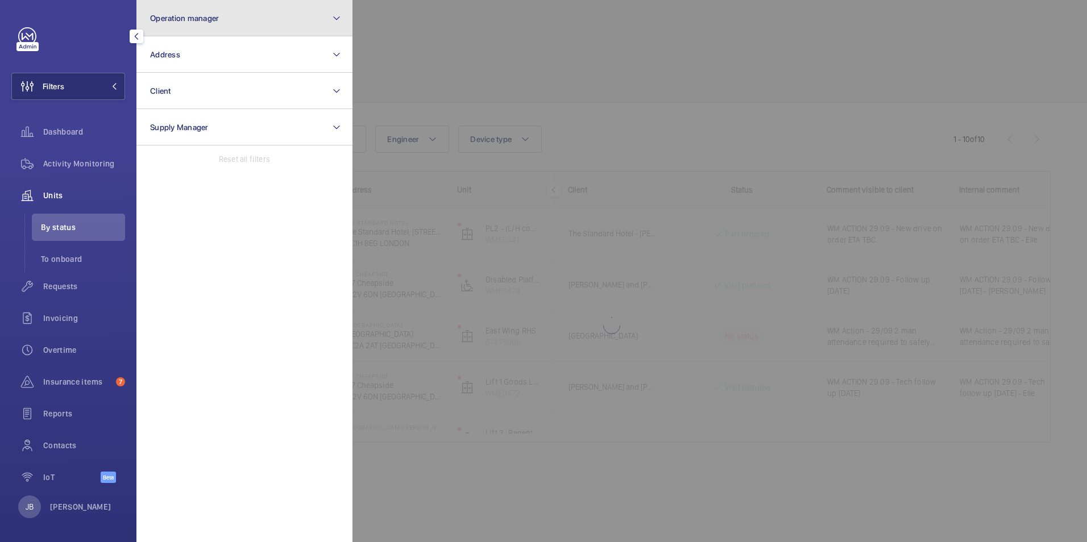
click at [212, 9] on button "Operation manager" at bounding box center [244, 18] width 216 height 36
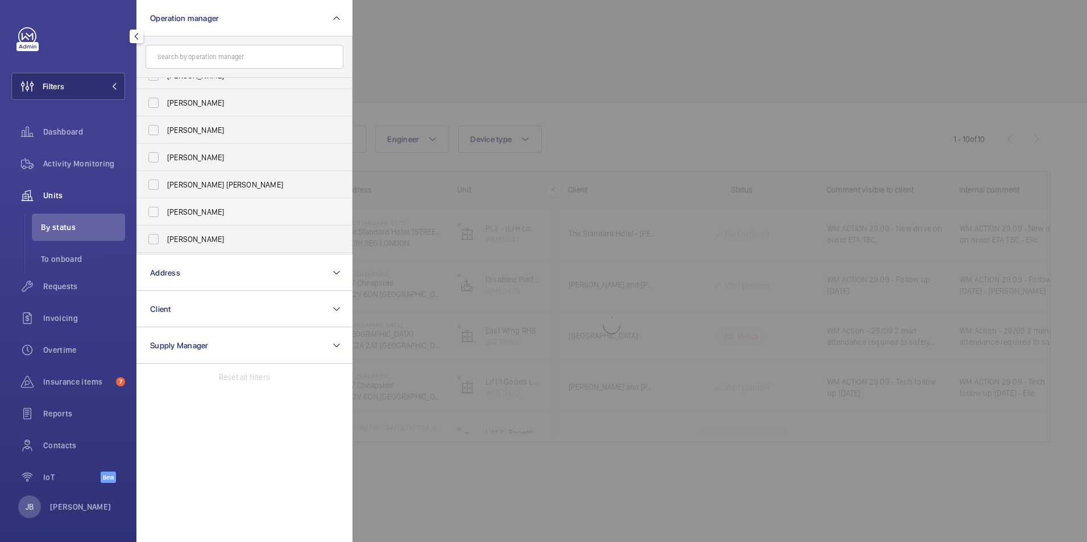
scroll to position [42, 0]
click at [155, 168] on input "[PERSON_NAME] [PERSON_NAME]" at bounding box center [153, 158] width 23 height 23
checkbox input "true"
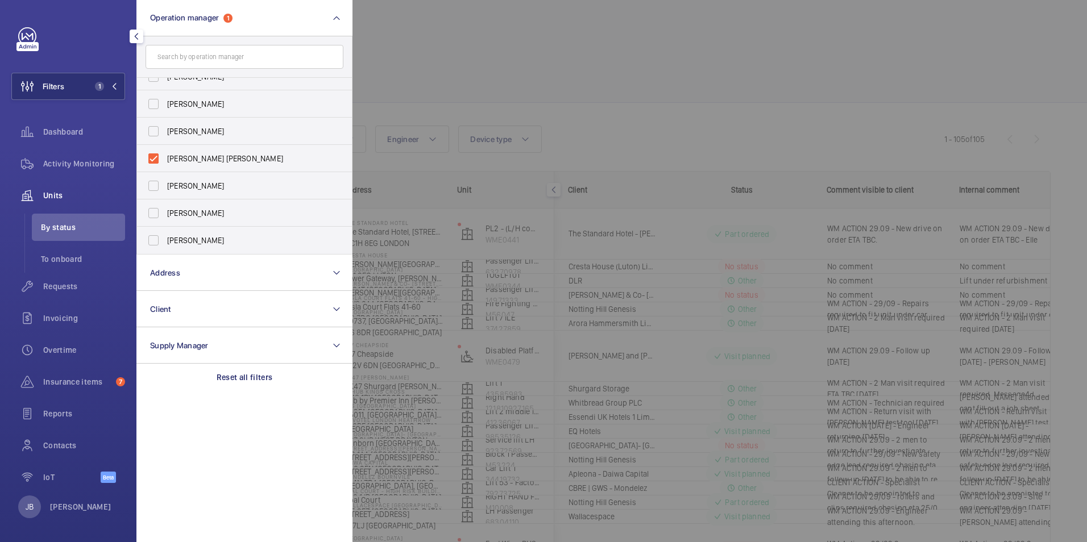
click at [447, 71] on div at bounding box center [896, 271] width 1087 height 542
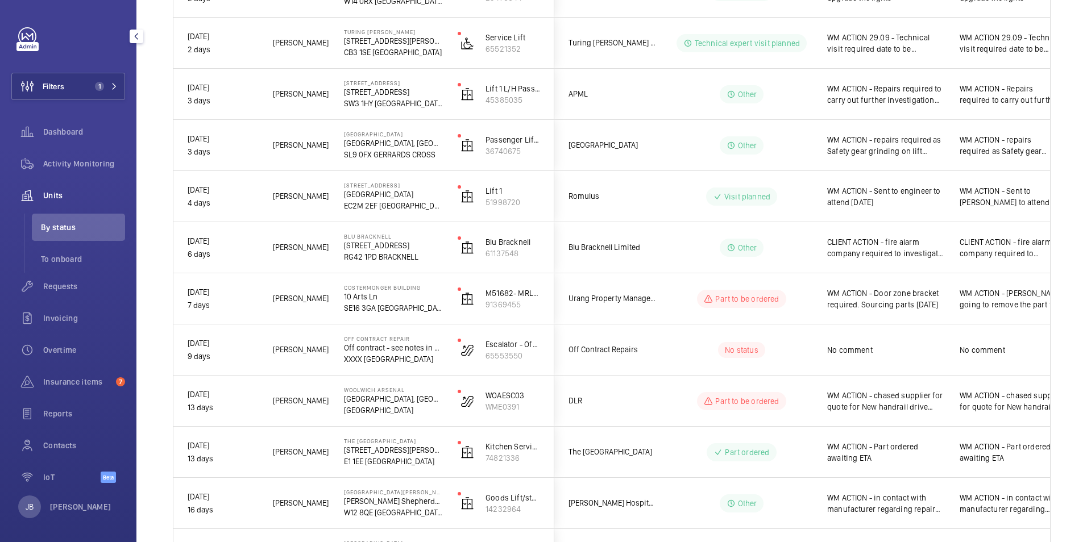
scroll to position [497, 0]
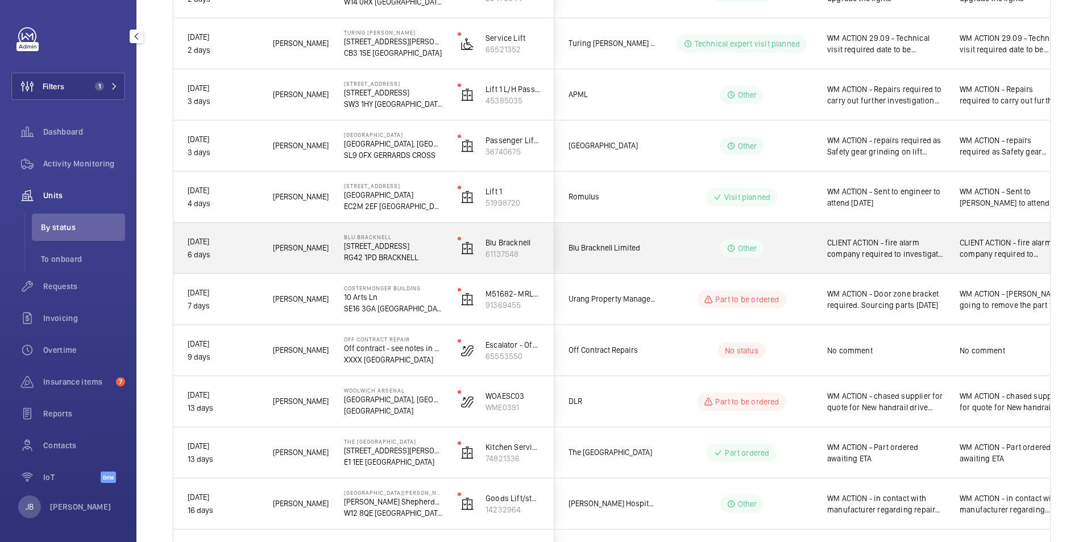
click at [978, 248] on span "CLIENT ACTION - fire alarm company required to investigate issues reported [DAT…" at bounding box center [1012, 248] width 104 height 23
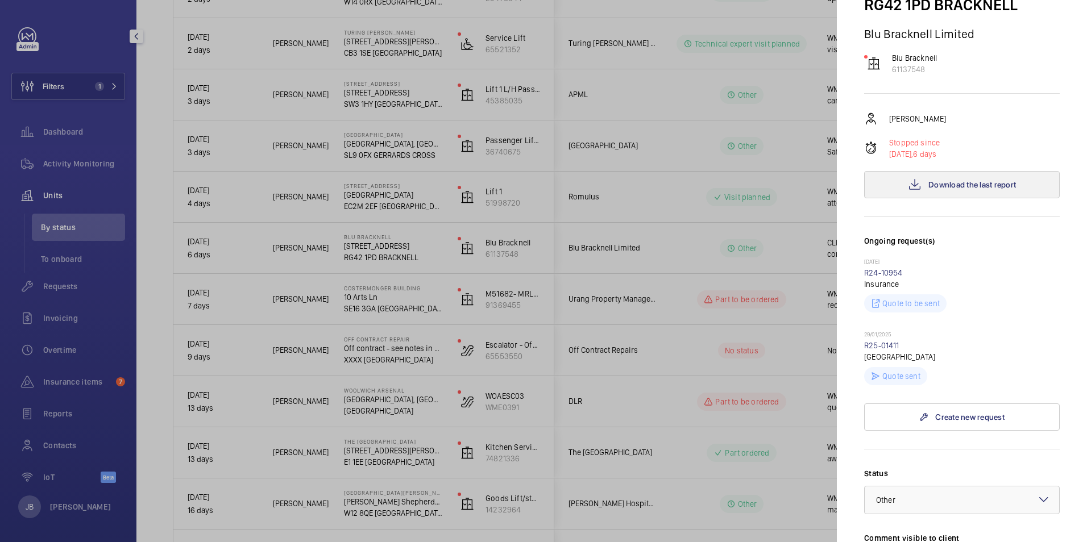
scroll to position [227, 0]
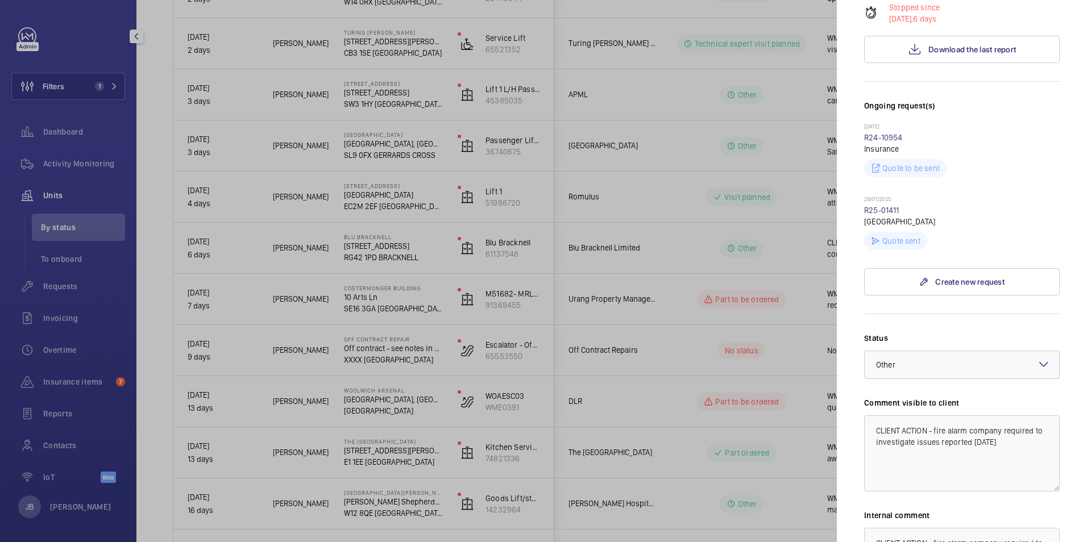
click at [773, 240] on div at bounding box center [543, 271] width 1087 height 542
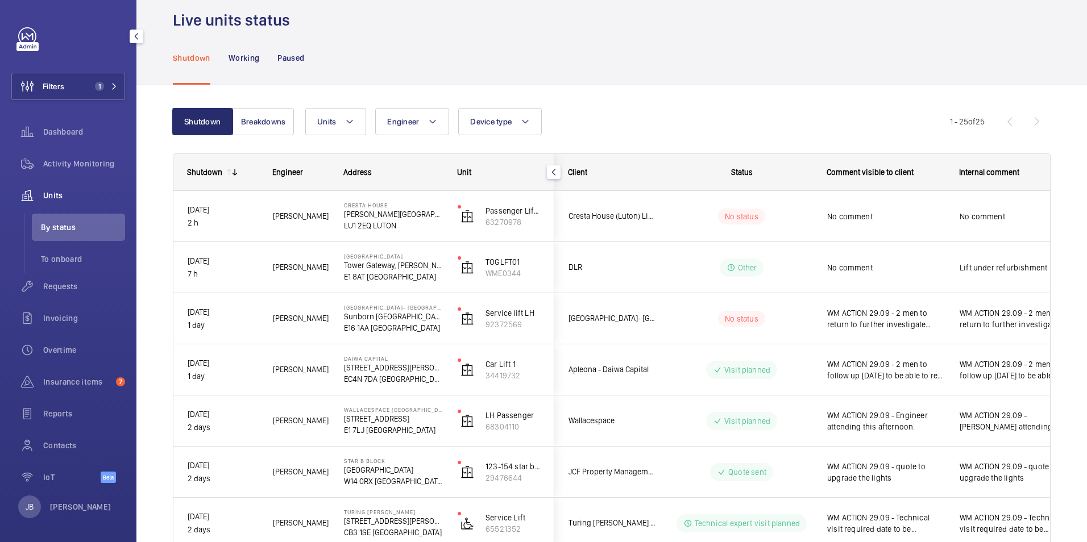
scroll to position [0, 0]
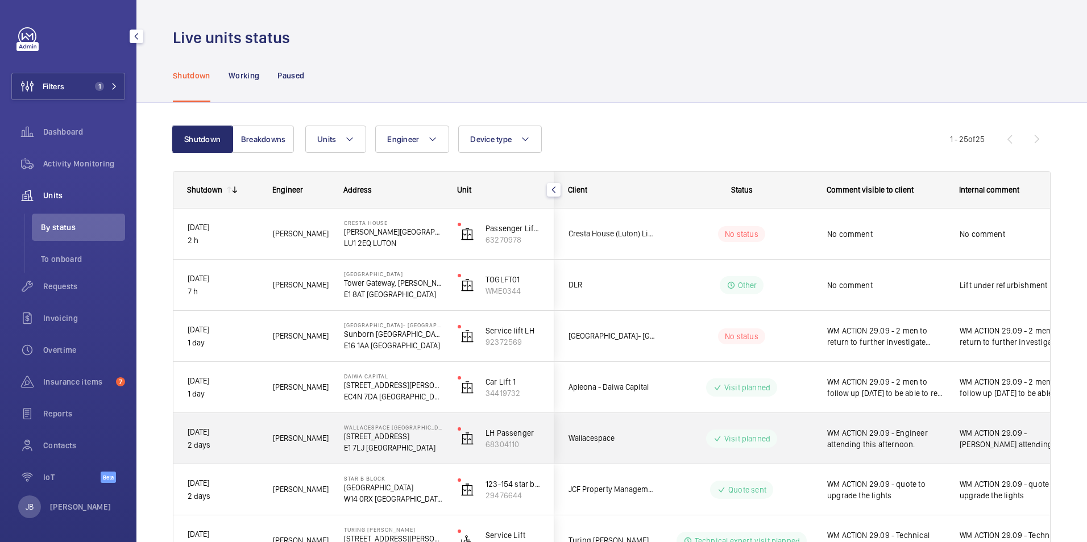
drag, startPoint x: 880, startPoint y: 463, endPoint x: 731, endPoint y: 497, distance: 153.4
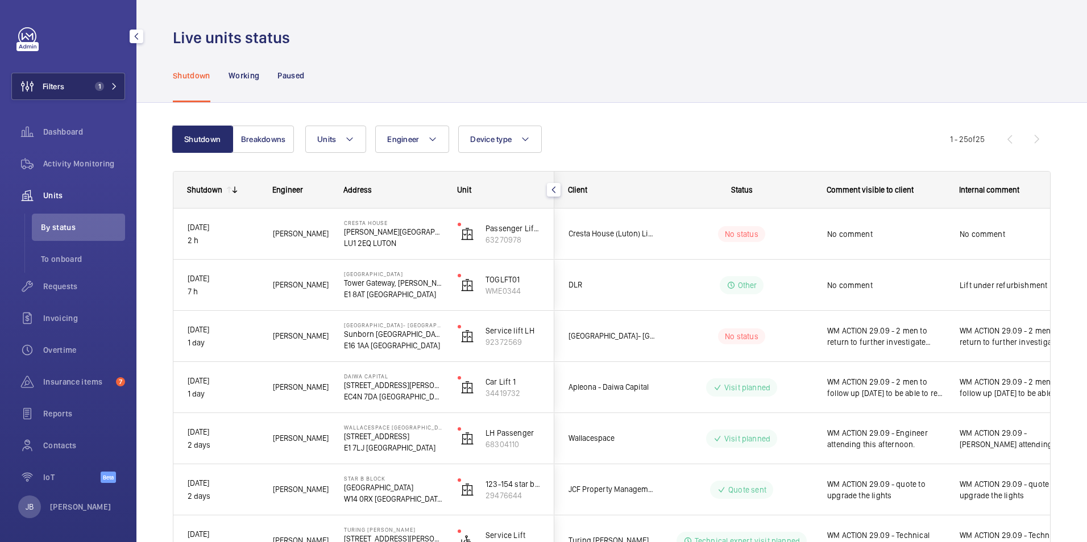
click at [54, 84] on span "Filters" at bounding box center [54, 86] width 22 height 11
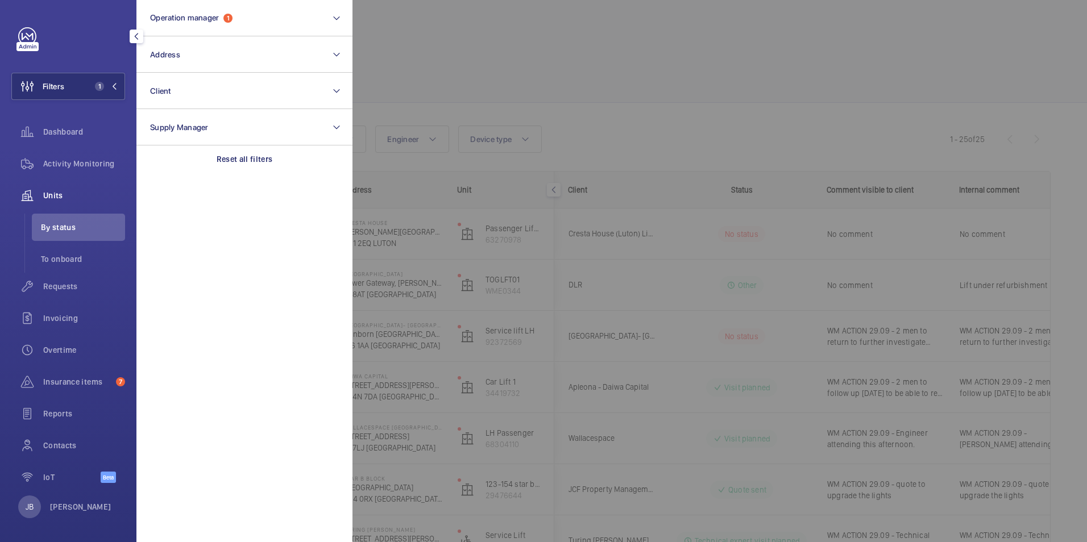
click at [595, 48] on div at bounding box center [896, 271] width 1087 height 542
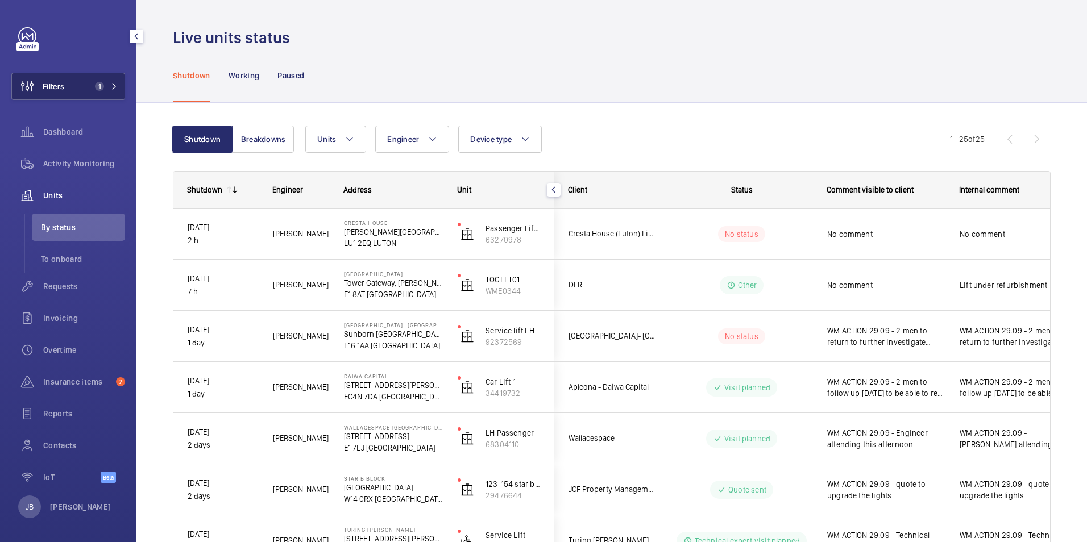
click at [74, 89] on button "Filters 1" at bounding box center [68, 86] width 114 height 27
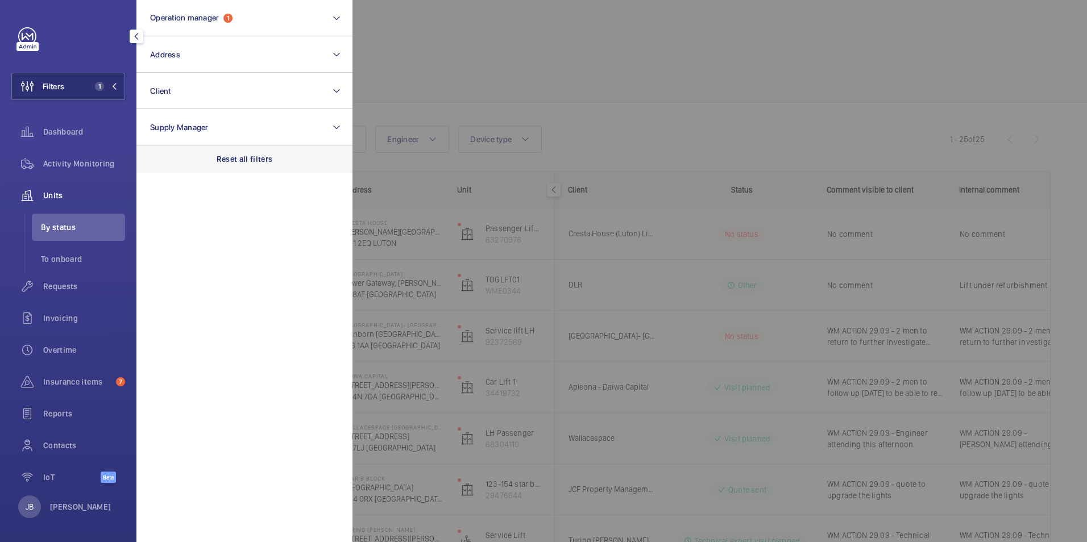
click at [225, 156] on p "Reset all filters" at bounding box center [245, 159] width 56 height 11
click at [457, 83] on div at bounding box center [896, 271] width 1087 height 542
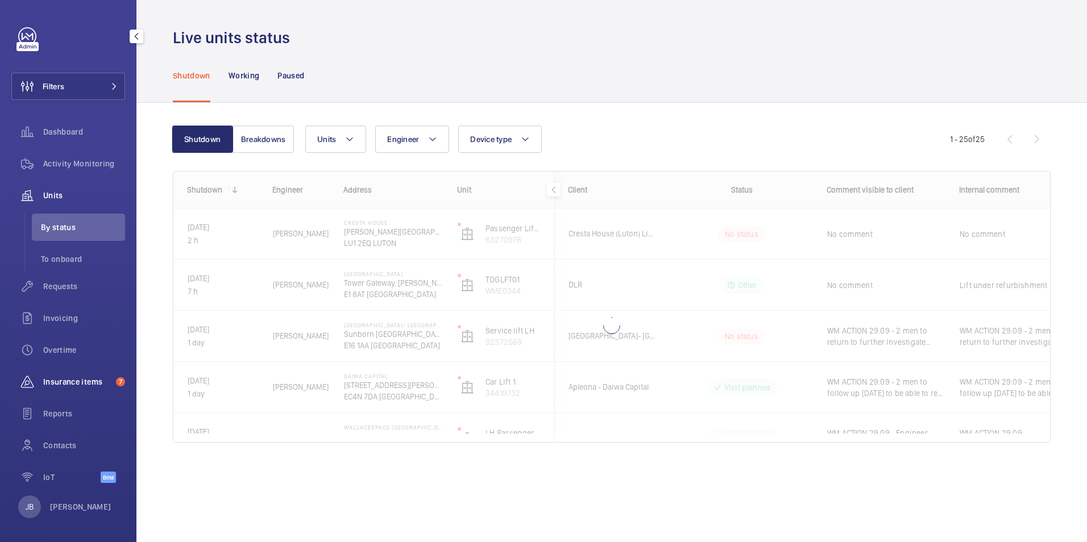
click at [50, 388] on div "Insurance items 7" at bounding box center [68, 381] width 114 height 27
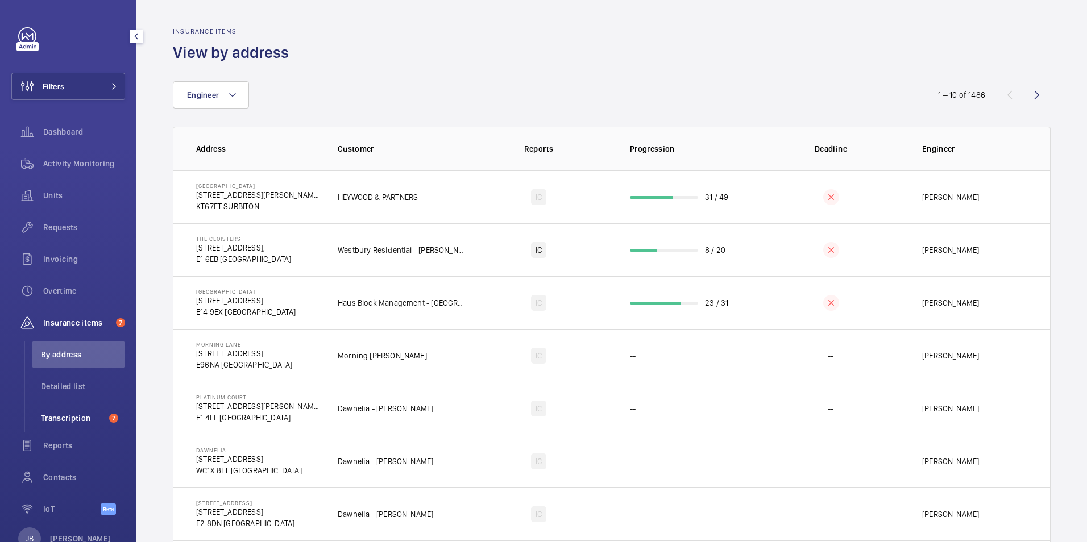
click at [77, 418] on span "Transcription" at bounding box center [73, 418] width 64 height 11
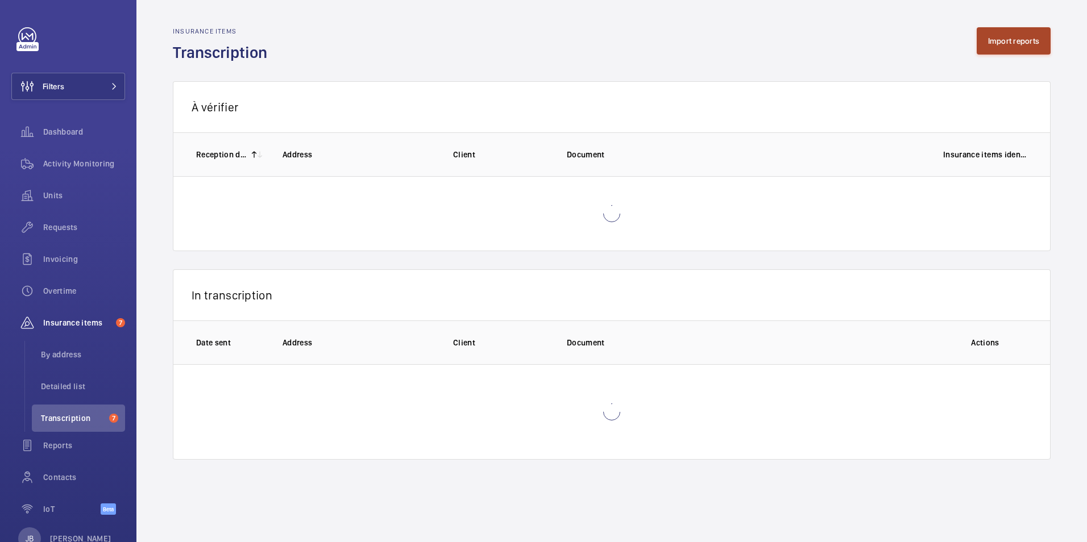
click at [1000, 42] on button "Import reports" at bounding box center [1014, 40] width 74 height 27
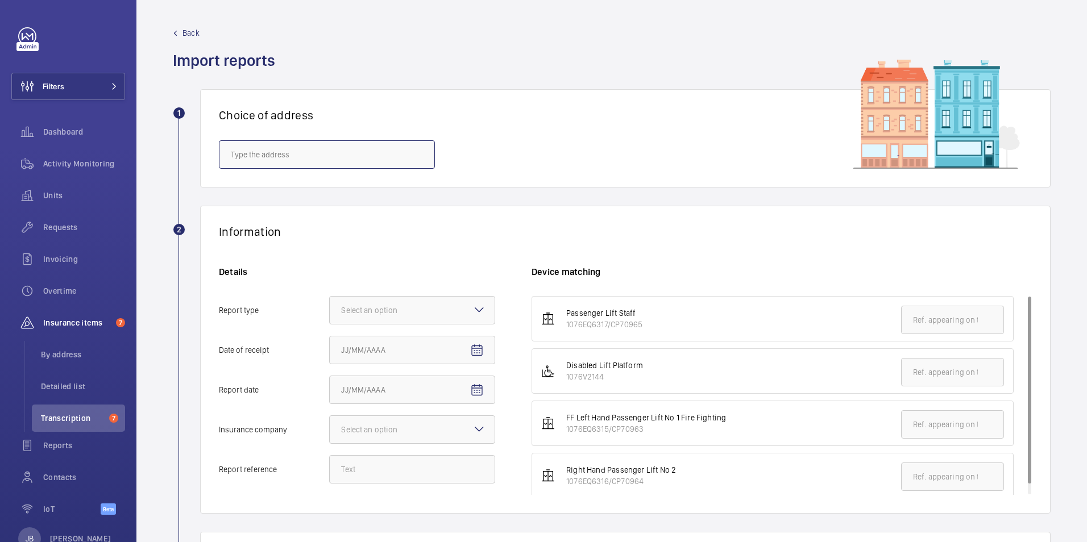
click at [295, 151] on input "text" at bounding box center [327, 154] width 216 height 28
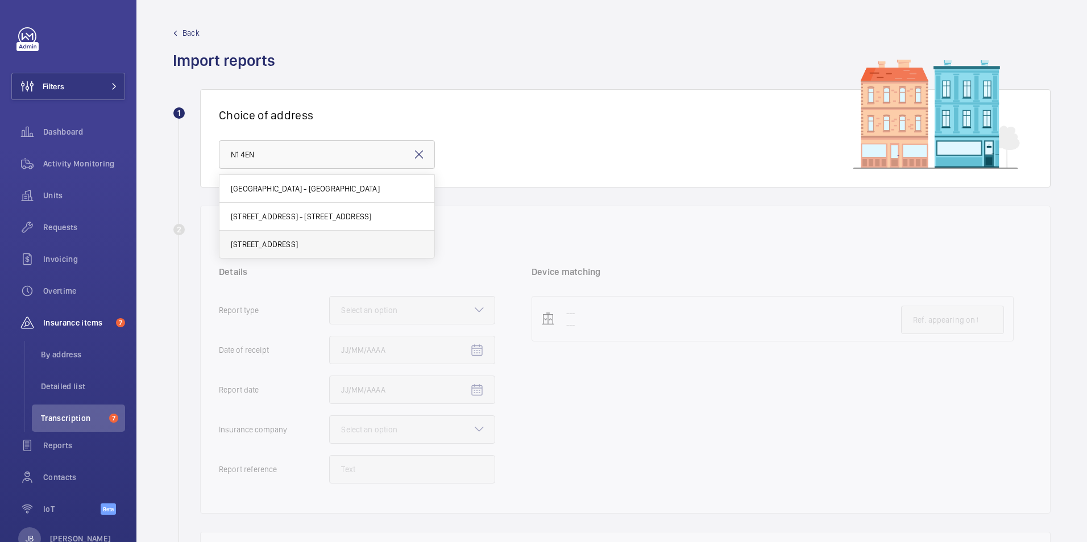
click at [291, 240] on span "[STREET_ADDRESS]" at bounding box center [264, 244] width 67 height 11
type input "[STREET_ADDRESS]"
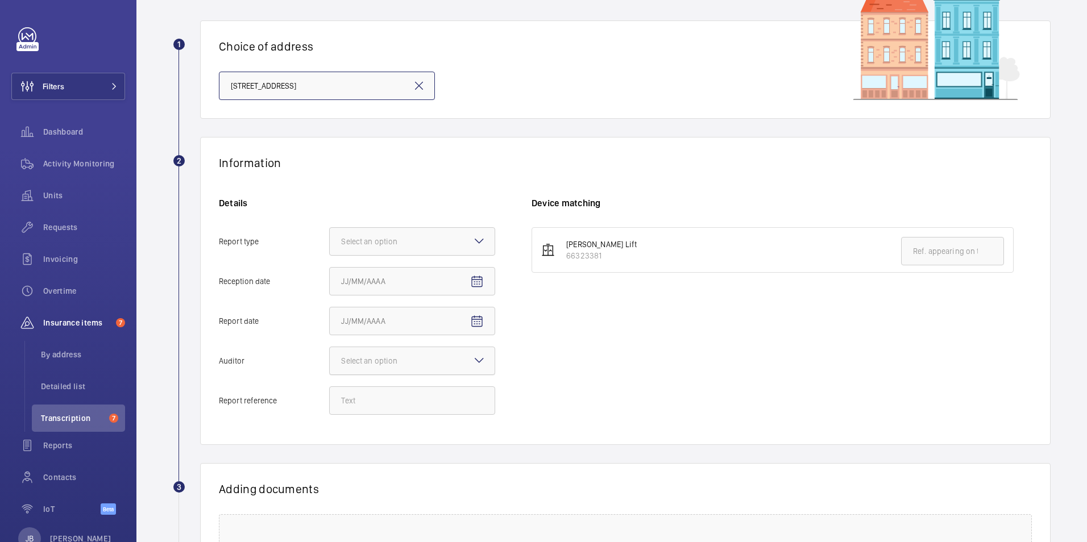
scroll to position [171, 0]
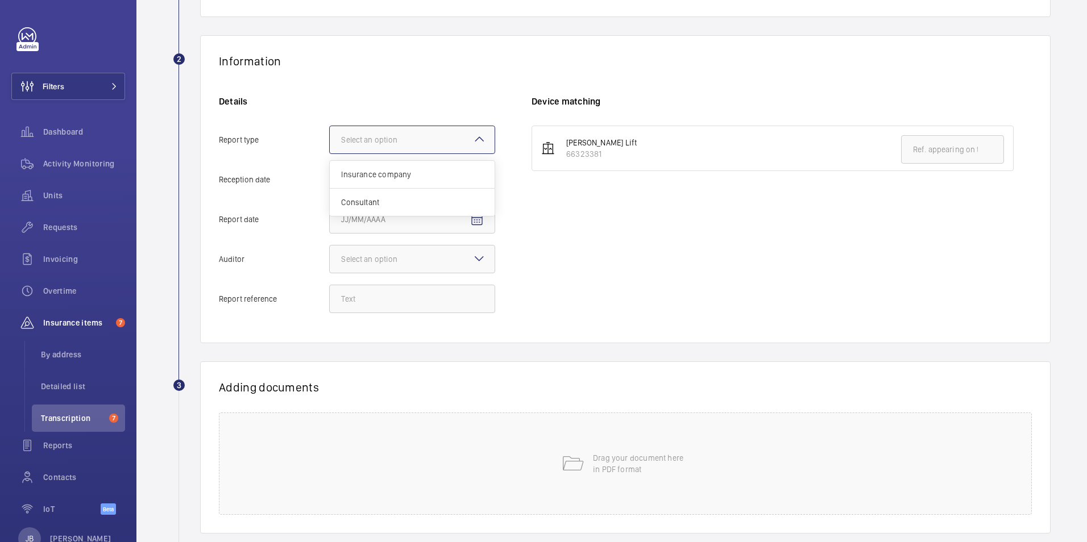
click at [443, 130] on div at bounding box center [412, 139] width 165 height 27
click at [330, 130] on input "Report type Select an option Insurance company Consultant" at bounding box center [330, 139] width 0 height 27
click at [434, 175] on span "Insurance company" at bounding box center [412, 174] width 142 height 11
click at [330, 154] on input "Report type Select an option Insurance company Consultant" at bounding box center [330, 139] width 0 height 27
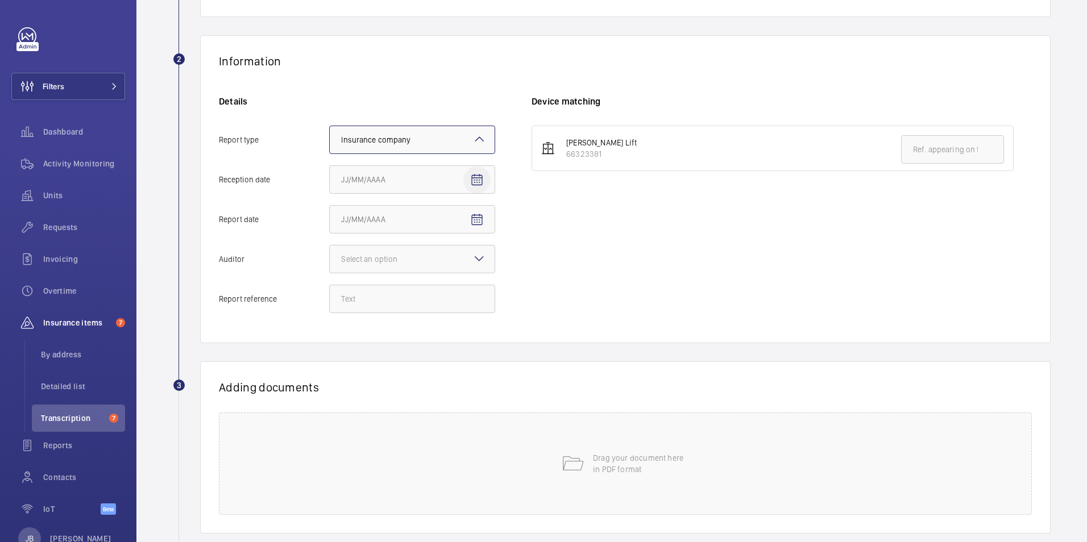
click at [478, 183] on mat-icon "Open calendar" at bounding box center [477, 180] width 14 height 14
click at [462, 335] on span "26" at bounding box center [459, 340] width 20 height 20
type input "[DATE]"
click at [474, 218] on mat-icon "Open calendar" at bounding box center [477, 220] width 14 height 14
click at [466, 358] on span "19" at bounding box center [459, 357] width 20 height 20
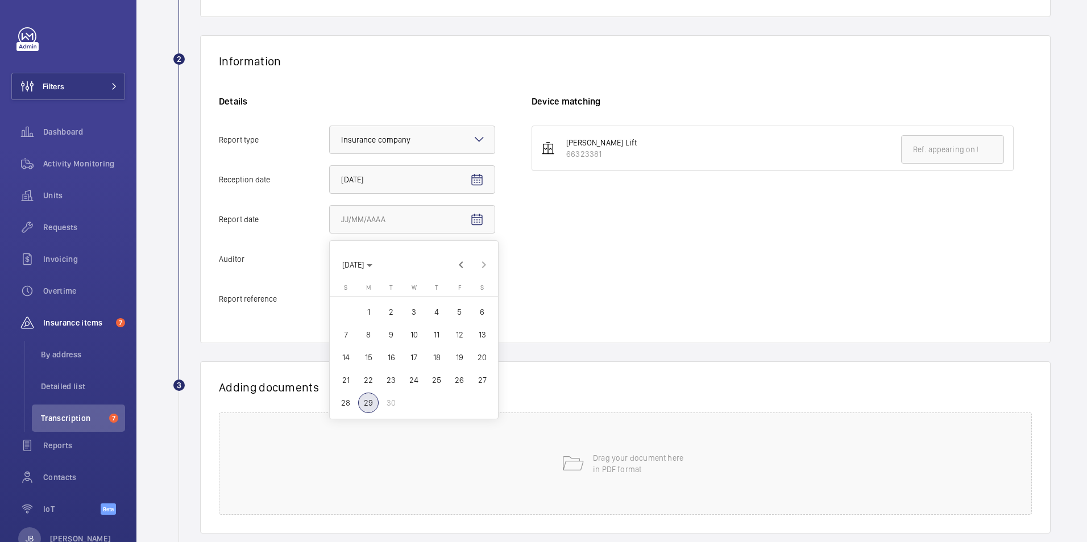
type input "[DATE]"
click at [467, 259] on div at bounding box center [412, 259] width 165 height 27
click at [330, 259] on input "Auditor Select an option" at bounding box center [330, 259] width 0 height 27
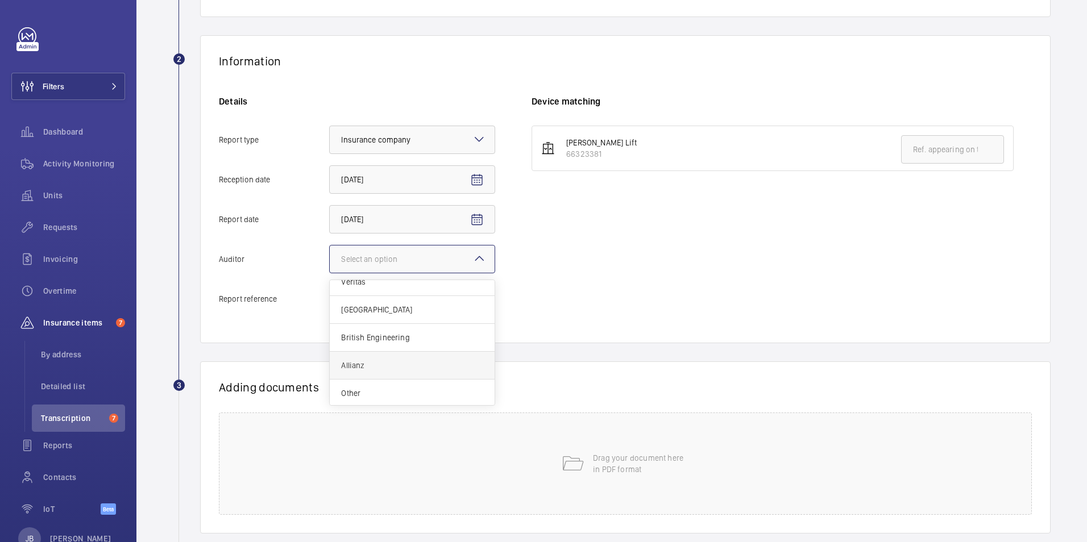
scroll to position [14, 0]
click at [404, 381] on div "Other" at bounding box center [412, 391] width 165 height 27
click at [330, 273] on input "Auditor Select an option Veritas Zurich British Engineering Allianz Other" at bounding box center [330, 259] width 0 height 27
click at [433, 292] on input "Report reference" at bounding box center [412, 299] width 166 height 28
paste input "240925-001-0003EMO"
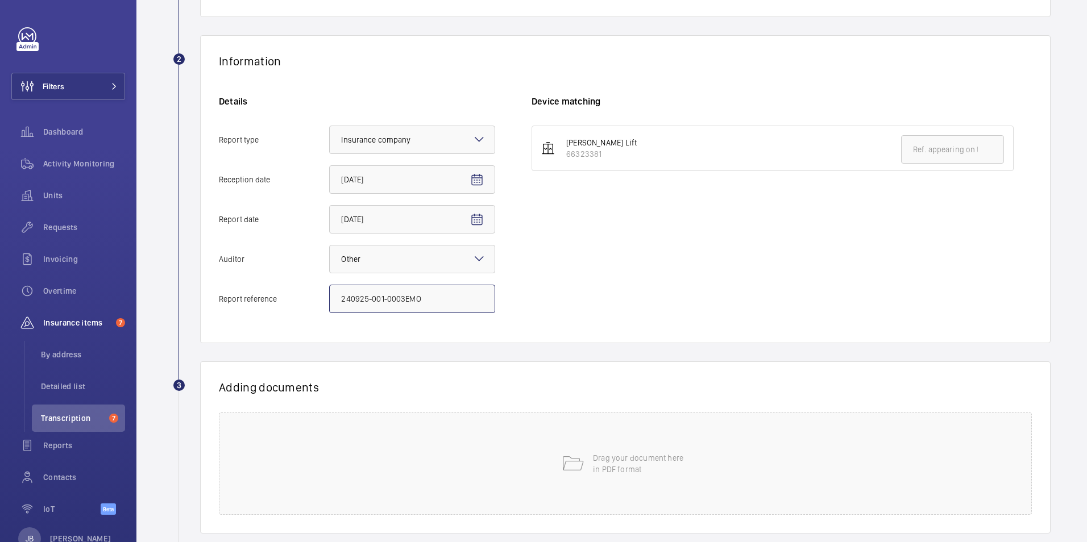
type input "240925-001-0003EMO"
click at [953, 138] on input "text" at bounding box center [952, 149] width 103 height 28
paste input "240925-001-0003EMO"
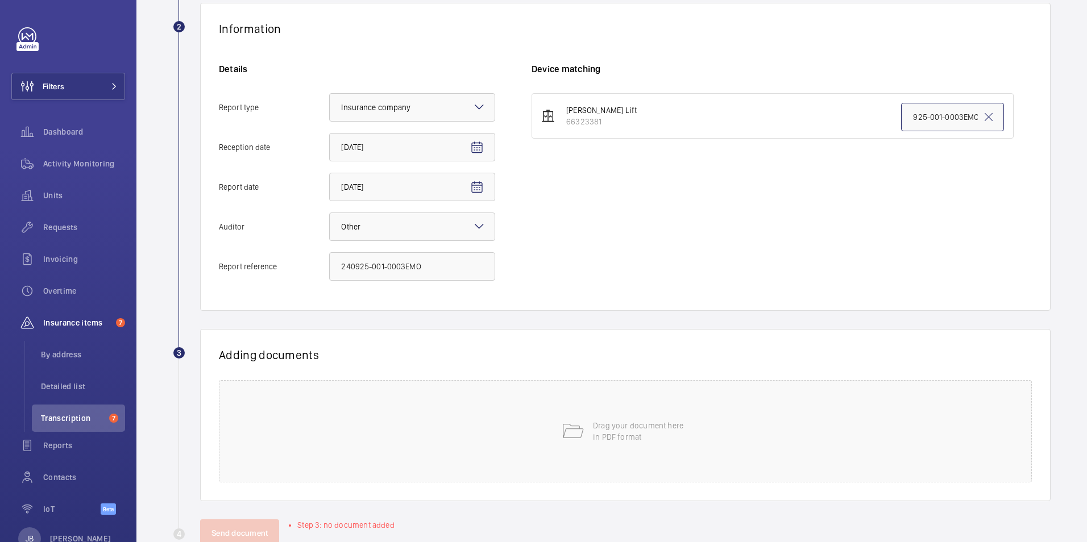
scroll to position [235, 0]
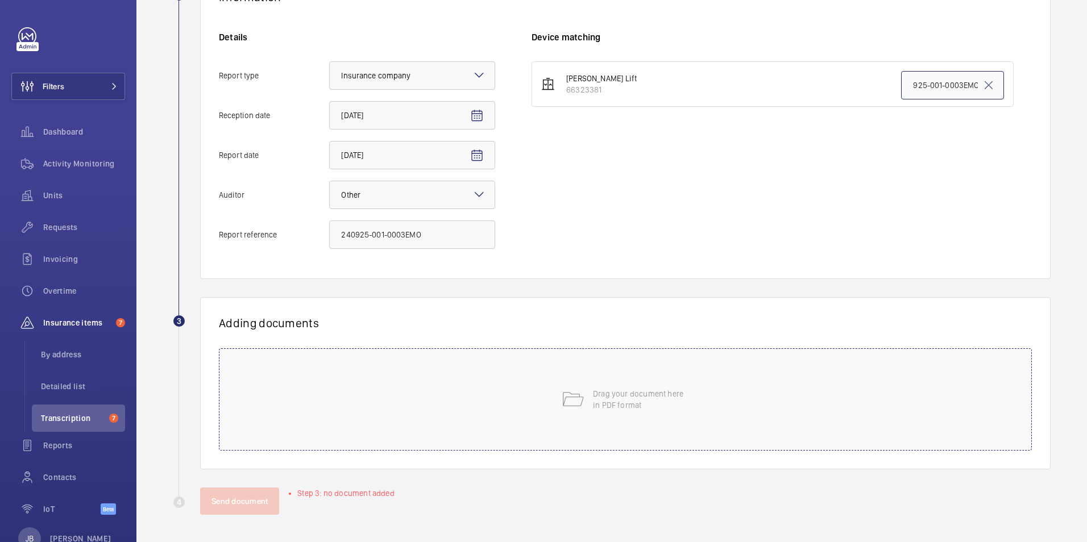
type input "240925-001-0003EMO"
click at [760, 397] on div "Drag your document here in PDF format" at bounding box center [625, 400] width 813 height 102
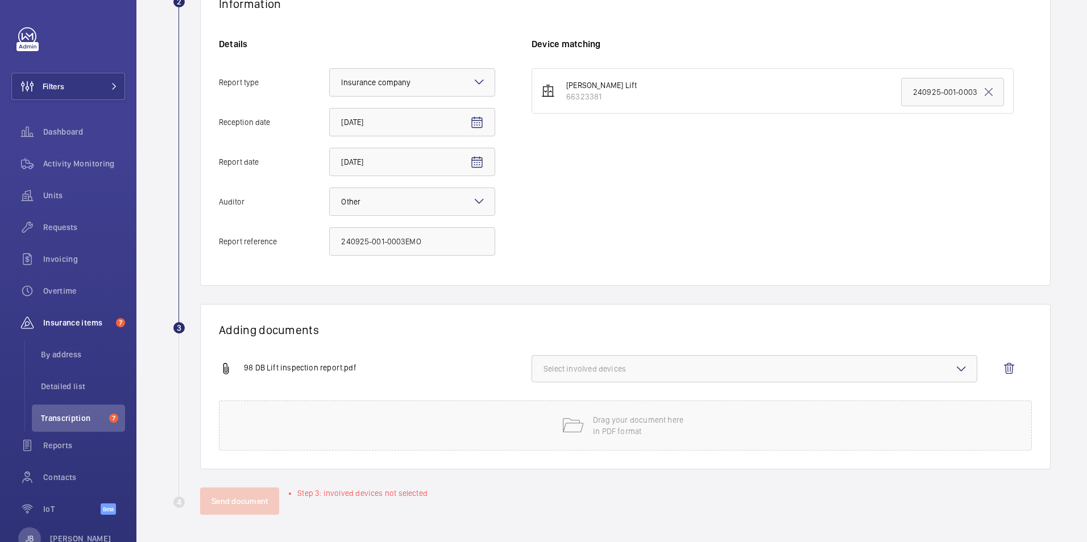
click at [702, 367] on span "Select involved devices" at bounding box center [755, 368] width 422 height 11
click at [548, 405] on input "66323381" at bounding box center [548, 404] width 23 height 23
checkbox input "true"
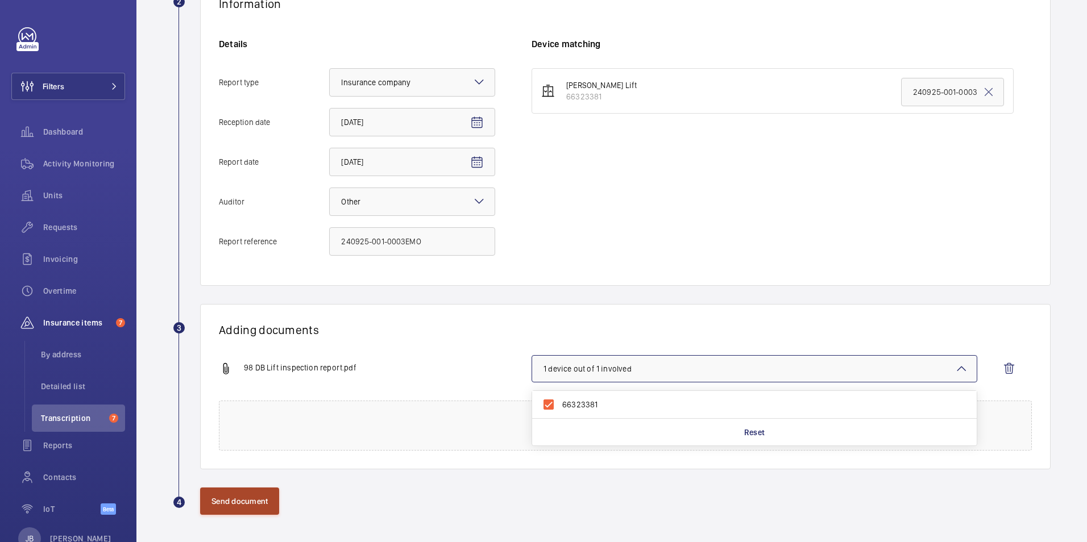
click at [221, 510] on button "Send document" at bounding box center [239, 501] width 79 height 27
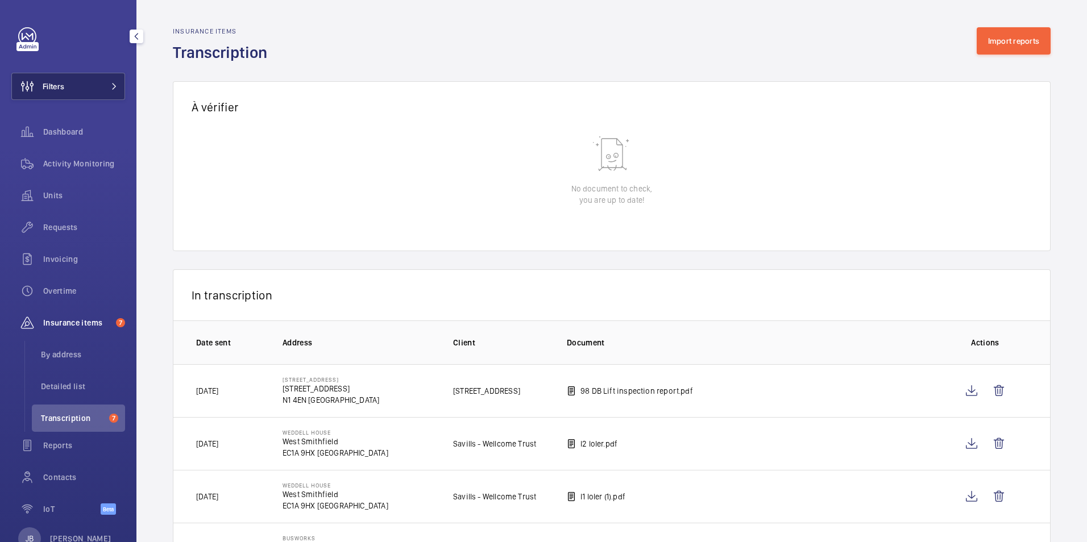
click at [46, 89] on span "Filters" at bounding box center [54, 86] width 22 height 11
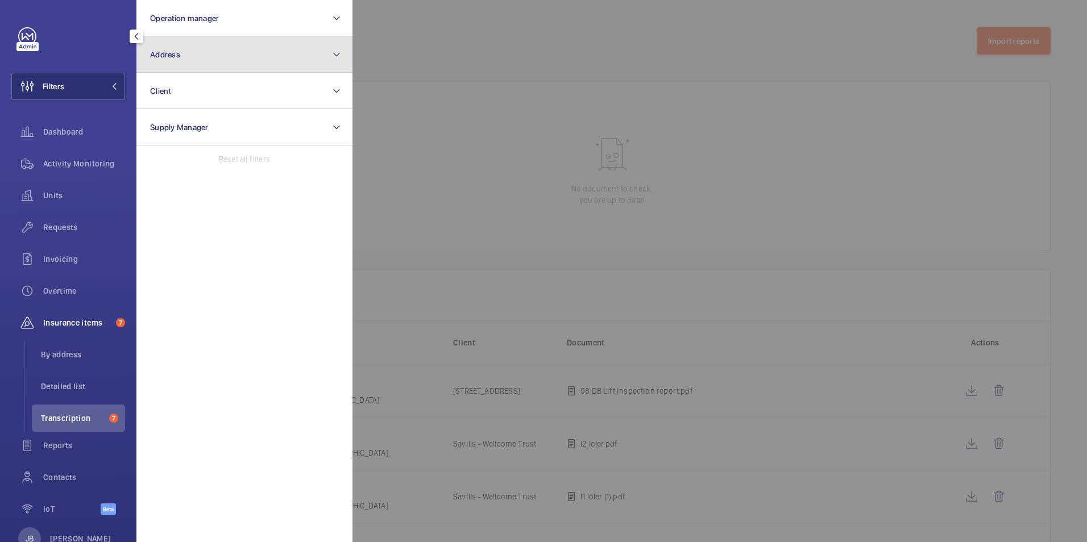
click at [202, 63] on button "Address" at bounding box center [244, 54] width 216 height 36
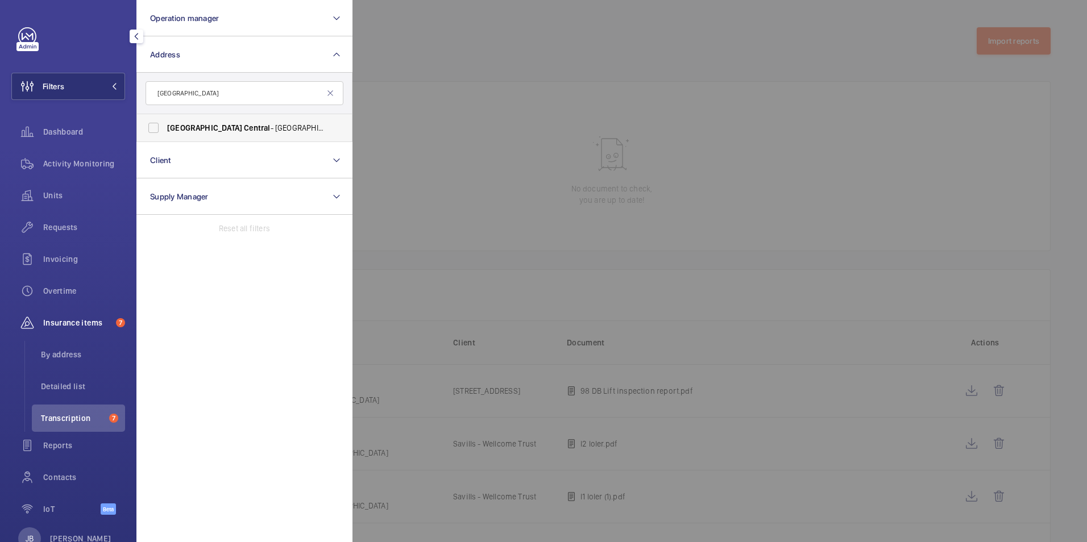
type input "[GEOGRAPHIC_DATA]"
click at [168, 117] on label "[STREET_ADDRESS]" at bounding box center [236, 127] width 198 height 27
click at [165, 117] on input "[STREET_ADDRESS]" at bounding box center [153, 128] width 23 height 23
checkbox input "true"
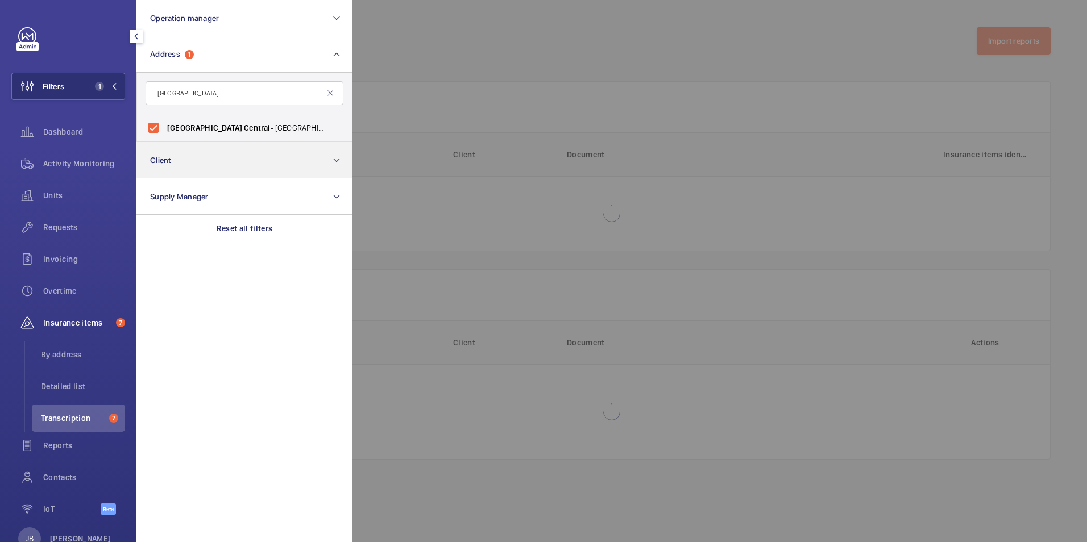
drag, startPoint x: 91, startPoint y: 224, endPoint x: 159, endPoint y: 177, distance: 83.0
click at [90, 225] on span "Requests" at bounding box center [84, 227] width 82 height 11
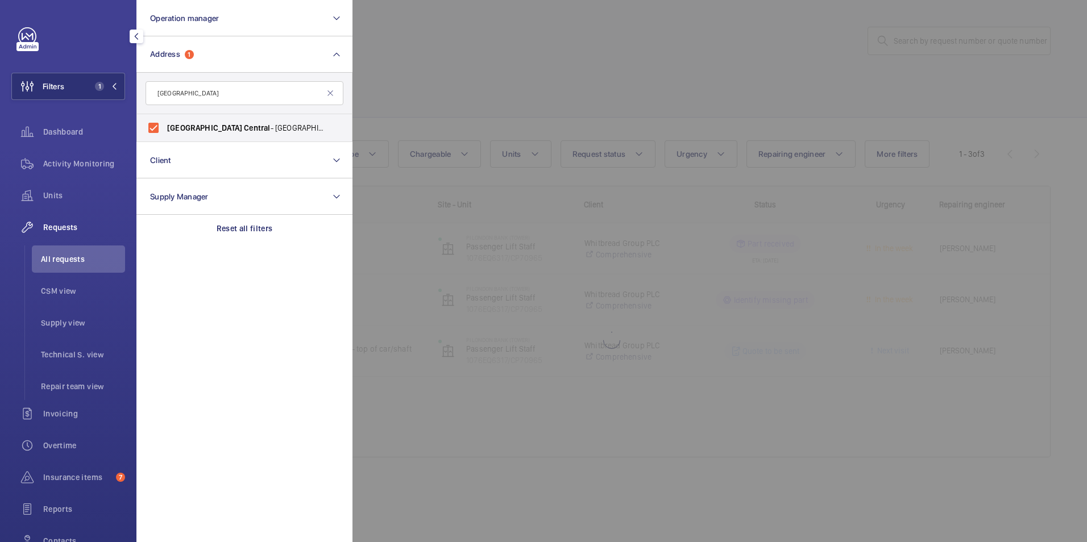
click at [438, 77] on div at bounding box center [896, 271] width 1087 height 542
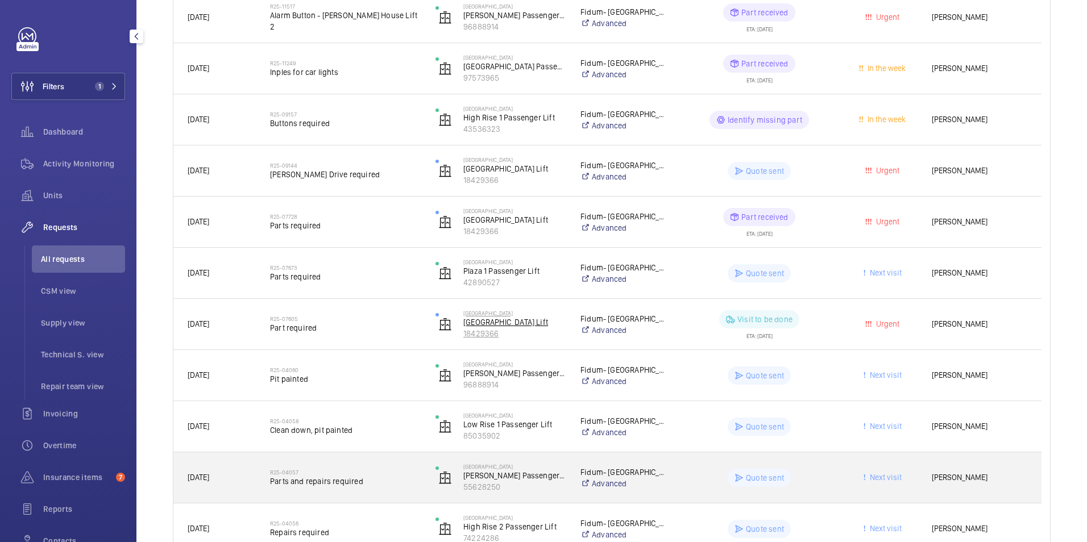
scroll to position [168, 0]
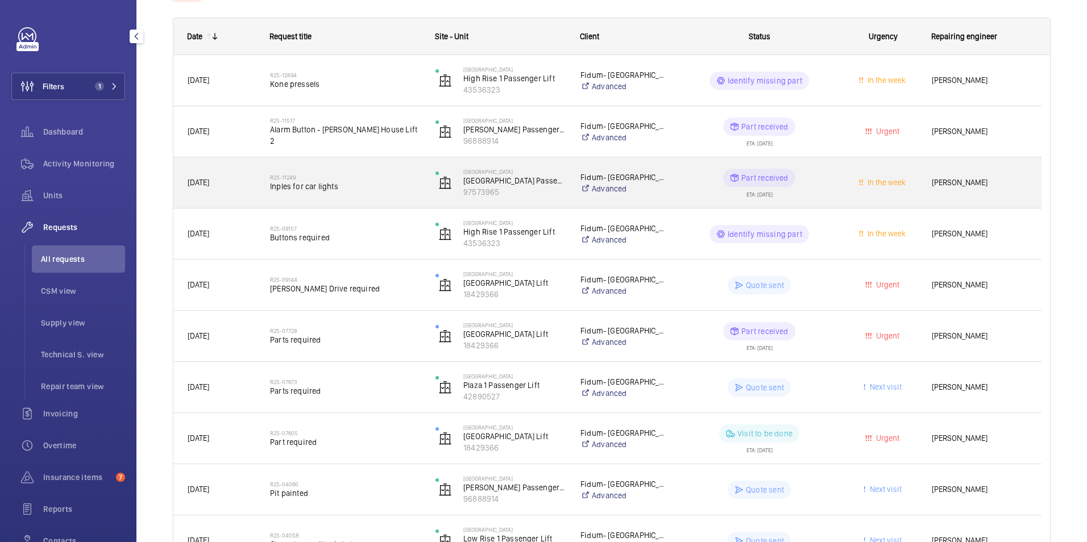
click at [659, 195] on div "Fidum- [GEOGRAPHIC_DATA] Advanced" at bounding box center [618, 182] width 102 height 45
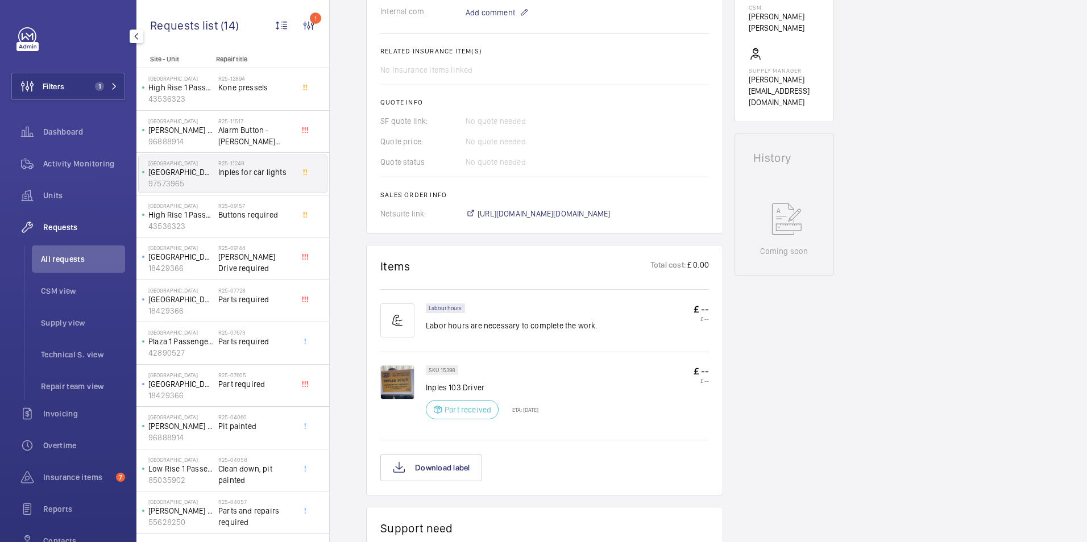
scroll to position [432, 0]
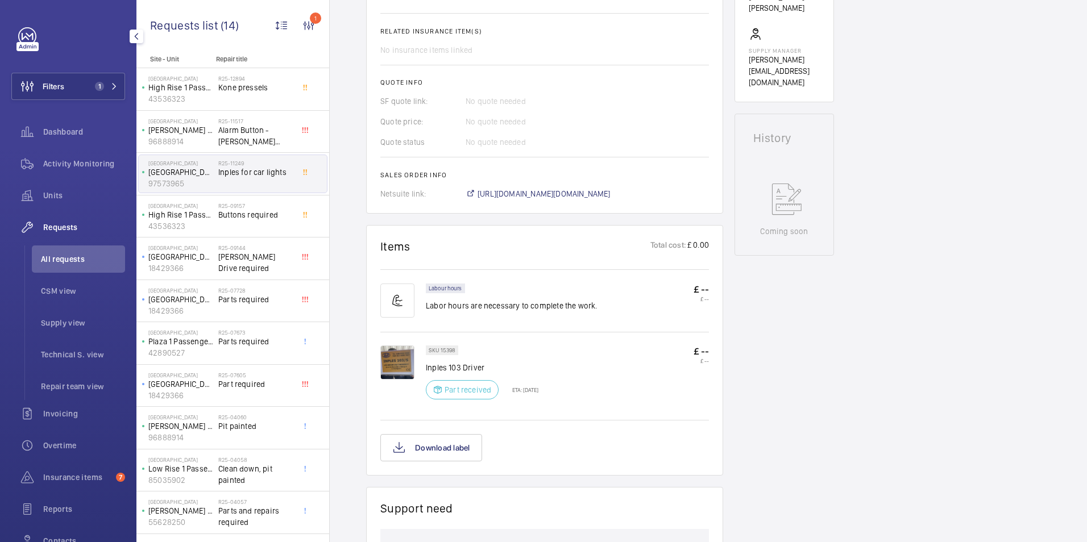
click at [400, 363] on img at bounding box center [397, 363] width 34 height 34
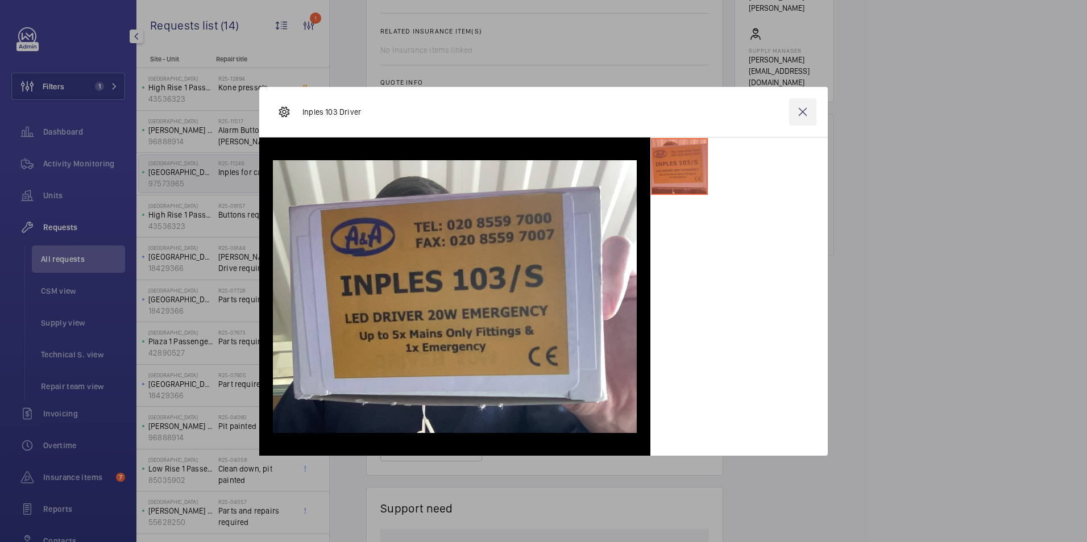
click at [808, 112] on wm-front-icon-button at bounding box center [802, 111] width 27 height 27
